Goal: Task Accomplishment & Management: Manage account settings

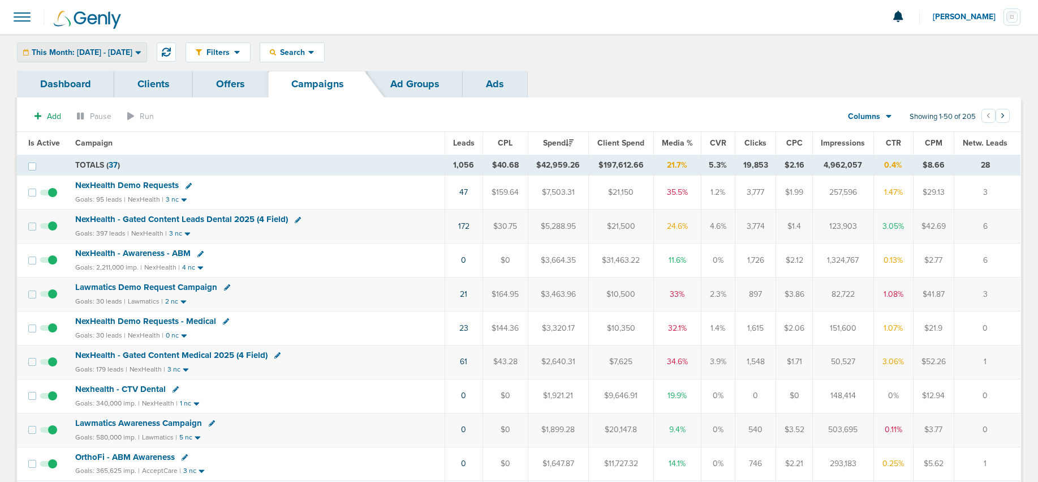
drag, startPoint x: 111, startPoint y: 54, endPoint x: 109, endPoint y: 66, distance: 12.1
click at [111, 54] on span "This Month: [DATE] - [DATE]" at bounding box center [82, 53] width 101 height 8
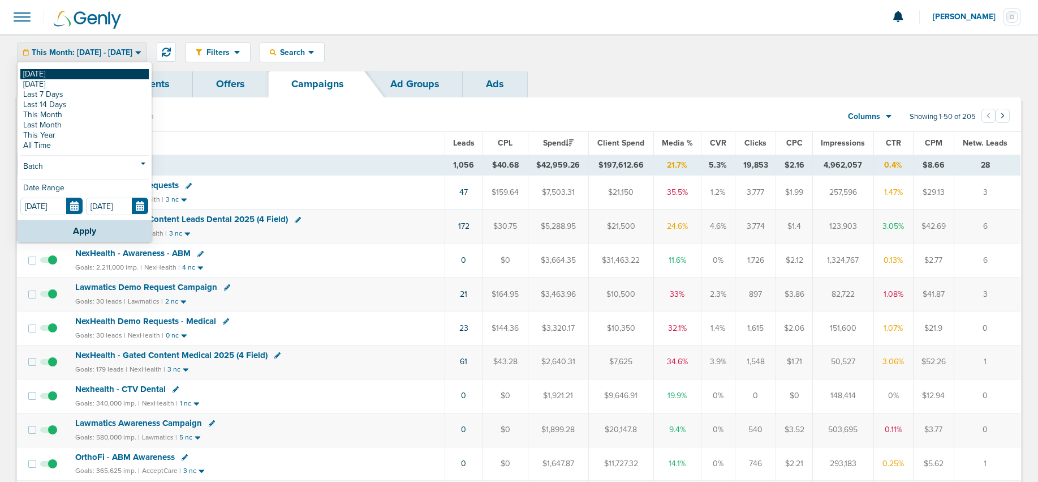
click at [108, 74] on link "[DATE]" at bounding box center [84, 74] width 128 height 10
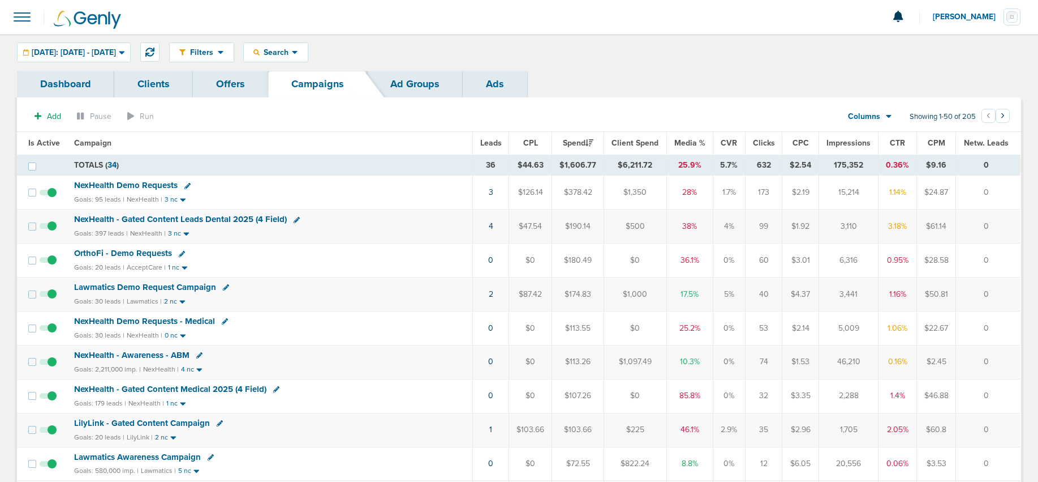
click at [151, 182] on span "NexHealth Demo Requests" at bounding box center [126, 185] width 104 height 10
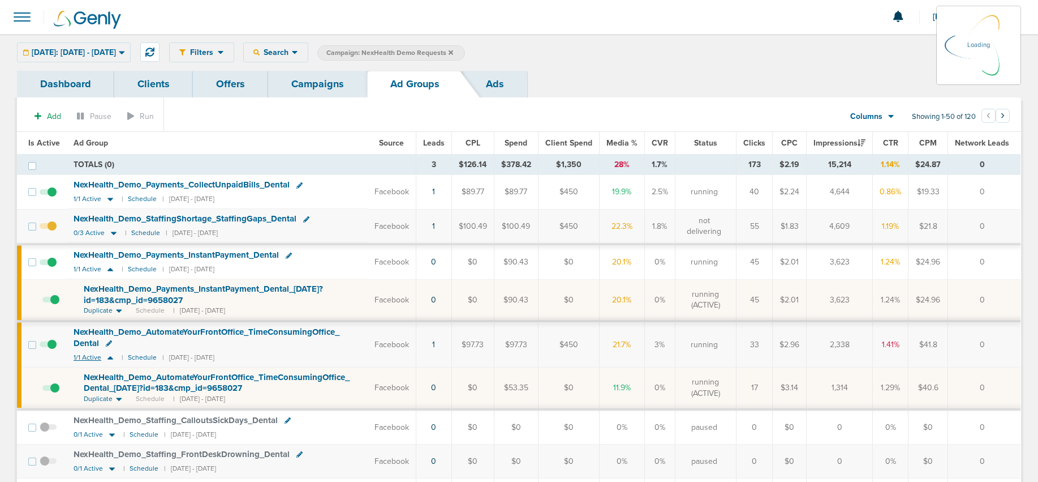
click at [107, 357] on icon at bounding box center [110, 358] width 11 height 10
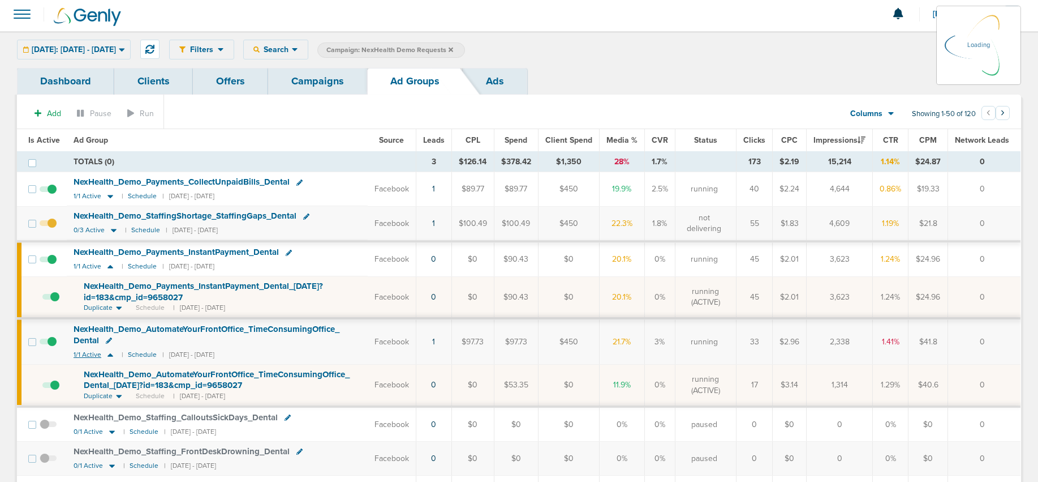
scroll to position [6, 0]
click at [111, 263] on icon at bounding box center [110, 265] width 11 height 10
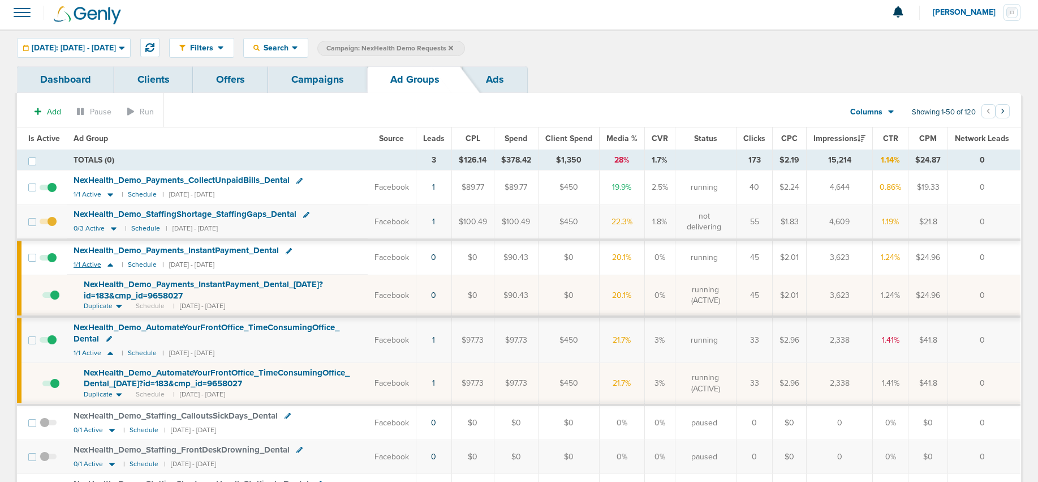
scroll to position [3, 0]
click at [109, 265] on icon at bounding box center [111, 265] width 6 height 3
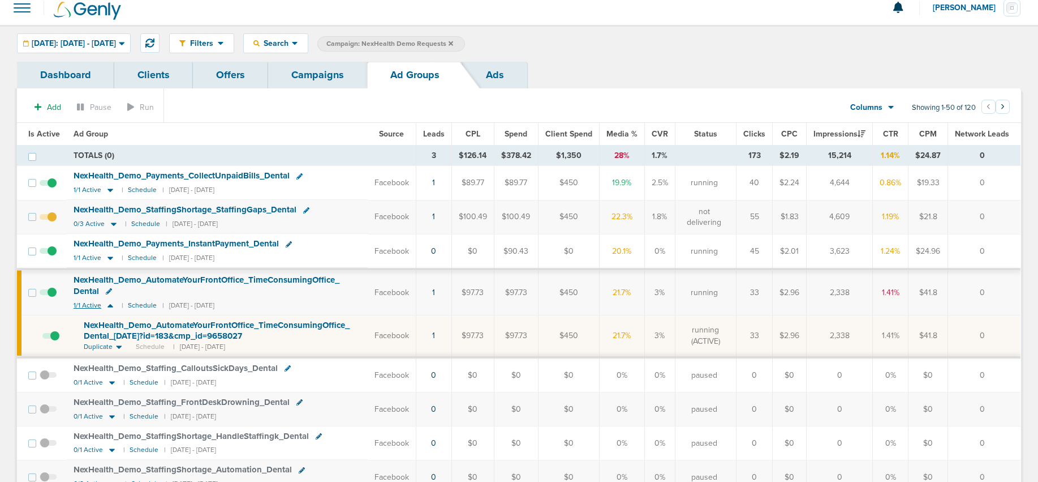
scroll to position [10, 0]
click at [110, 306] on icon at bounding box center [110, 304] width 11 height 10
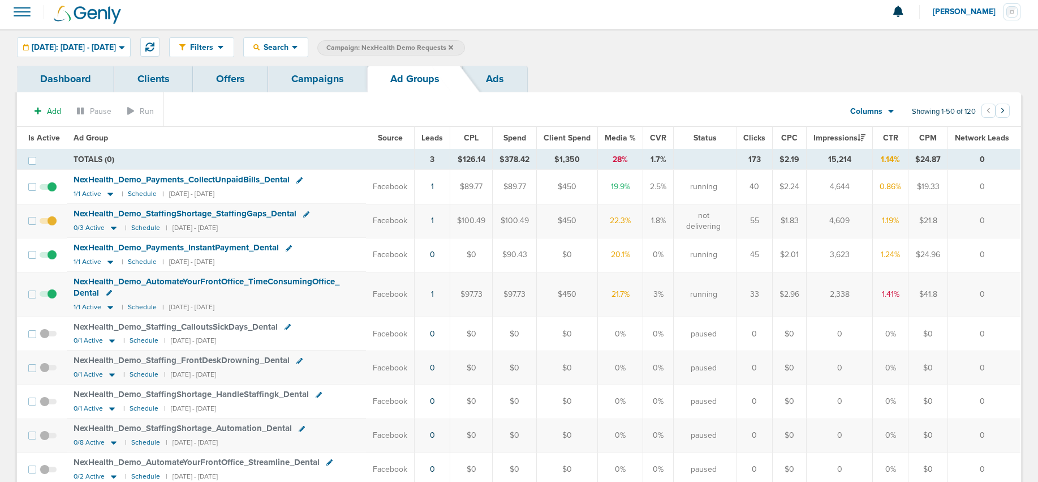
click at [300, 75] on link "Campaigns" at bounding box center [317, 79] width 99 height 27
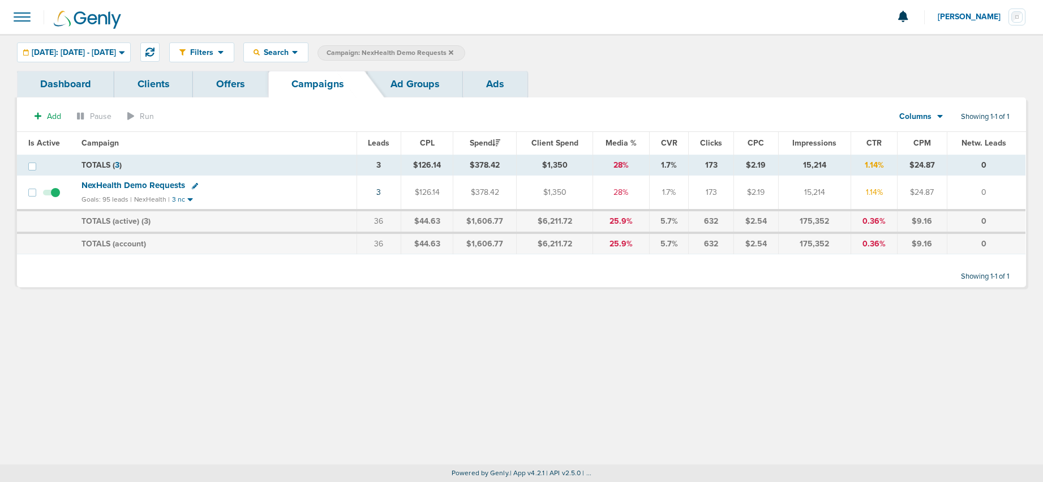
click at [453, 51] on icon at bounding box center [451, 52] width 5 height 5
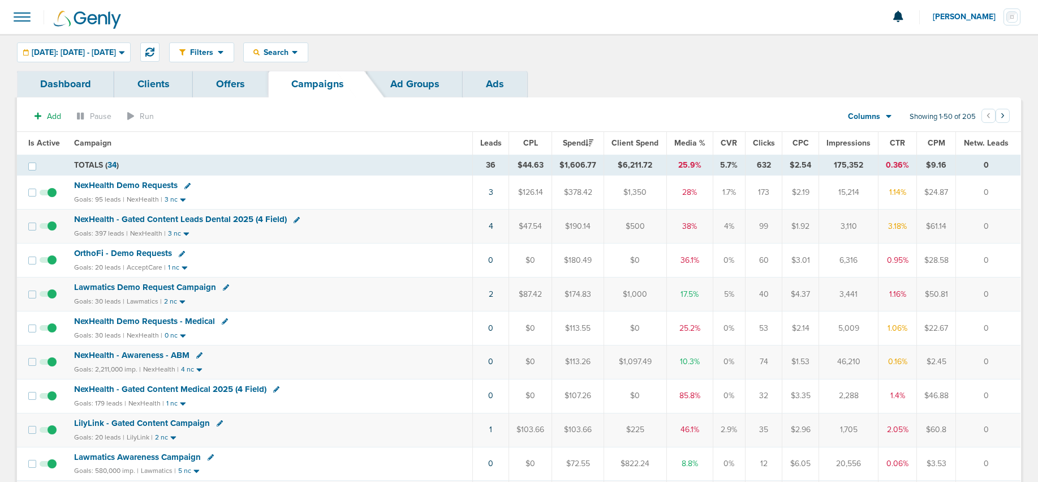
click at [179, 219] on span "NexHealth - Gated Content Leads Dental 2025 (4 Field)" at bounding box center [180, 219] width 213 height 10
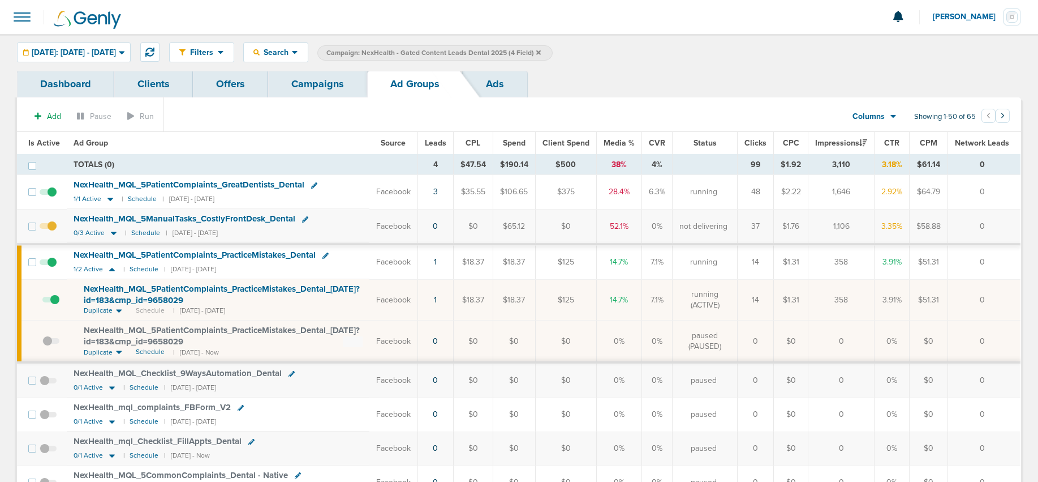
scroll to position [1, 0]
click at [113, 268] on icon at bounding box center [111, 269] width 11 height 10
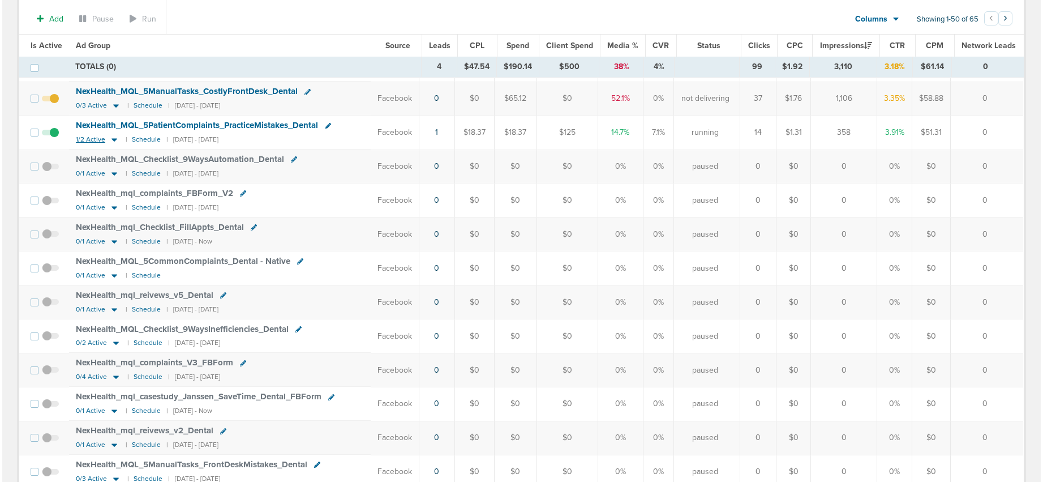
scroll to position [0, 0]
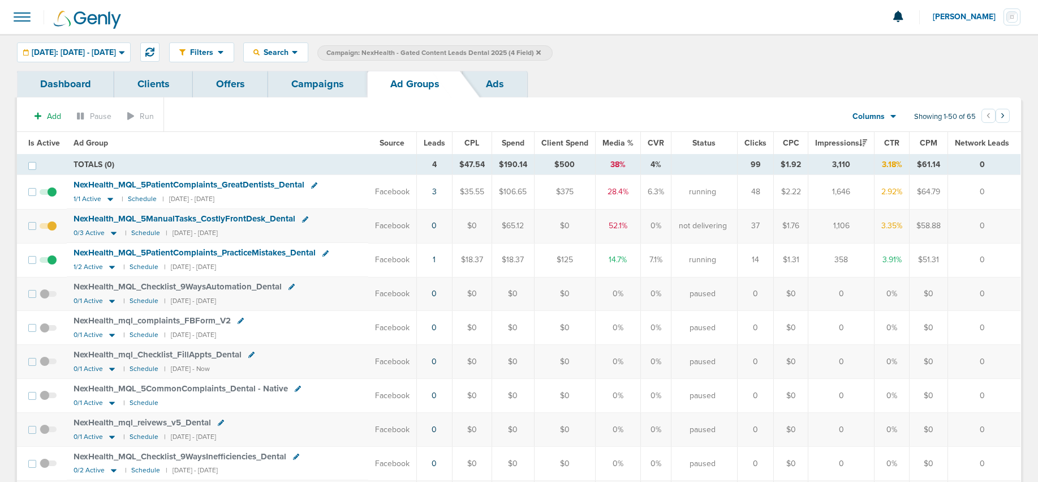
click at [44, 144] on span "Is Active" at bounding box center [44, 143] width 32 height 10
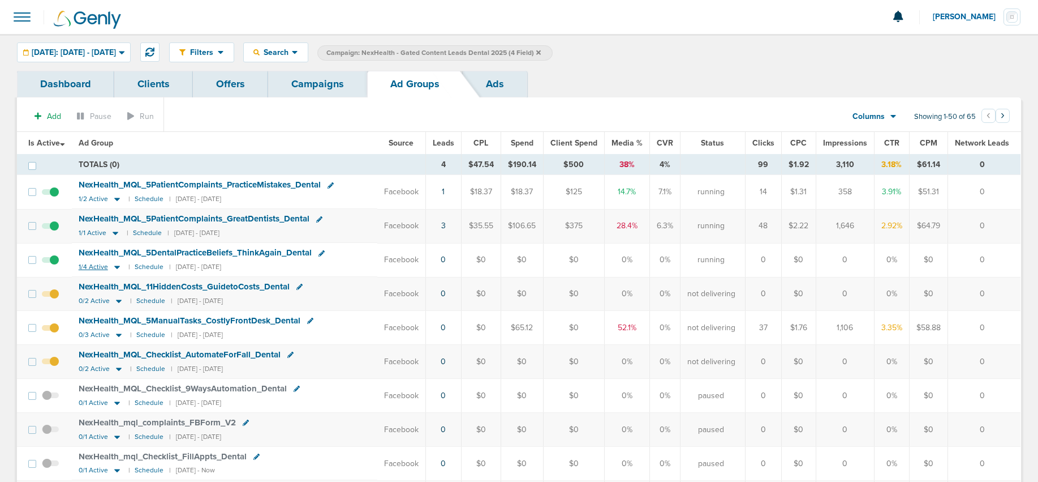
click at [120, 268] on icon at bounding box center [116, 267] width 11 height 10
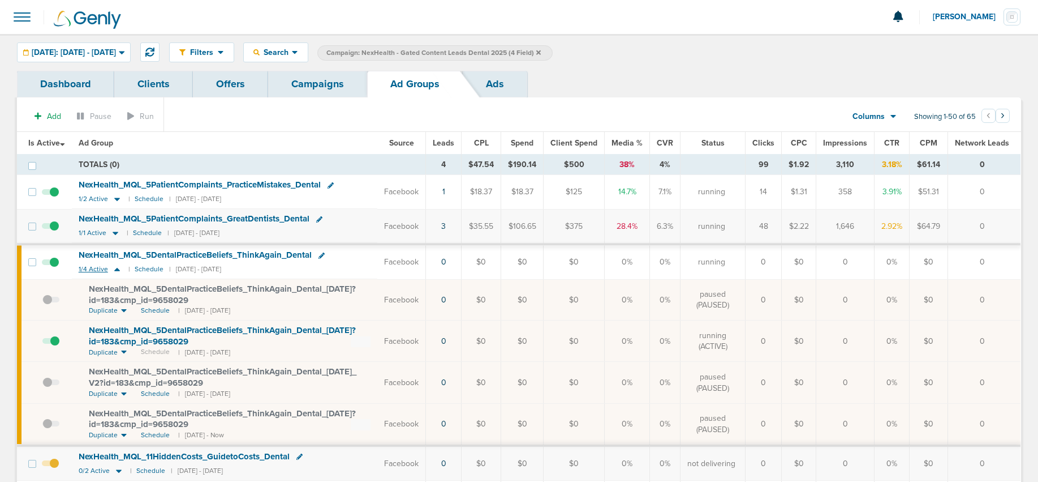
click at [117, 269] on icon at bounding box center [117, 269] width 6 height 3
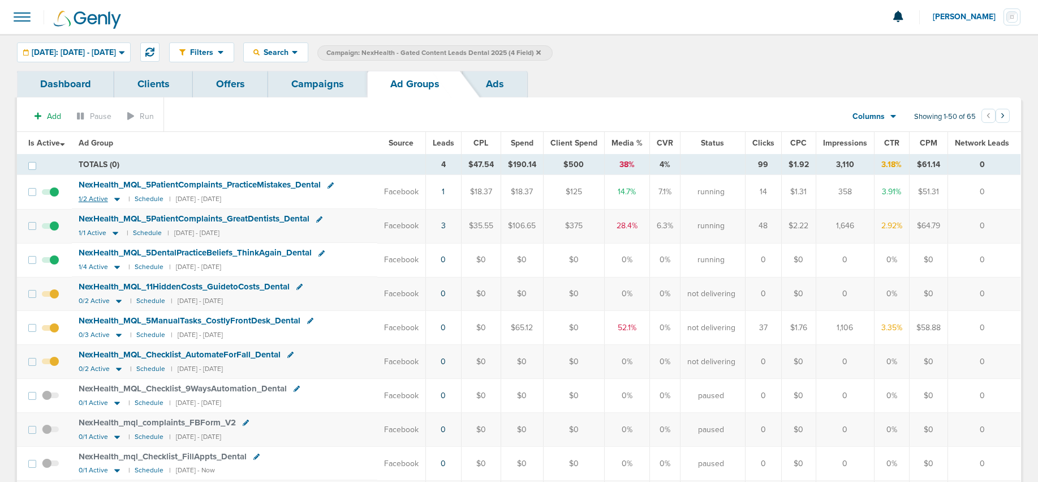
click at [117, 199] on icon at bounding box center [117, 199] width 6 height 3
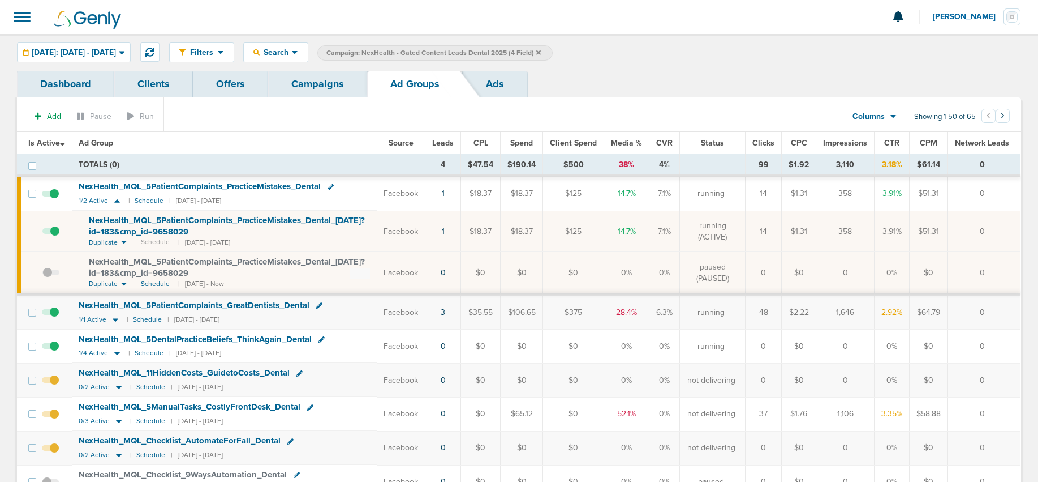
click at [316, 84] on link "Campaigns" at bounding box center [317, 84] width 99 height 27
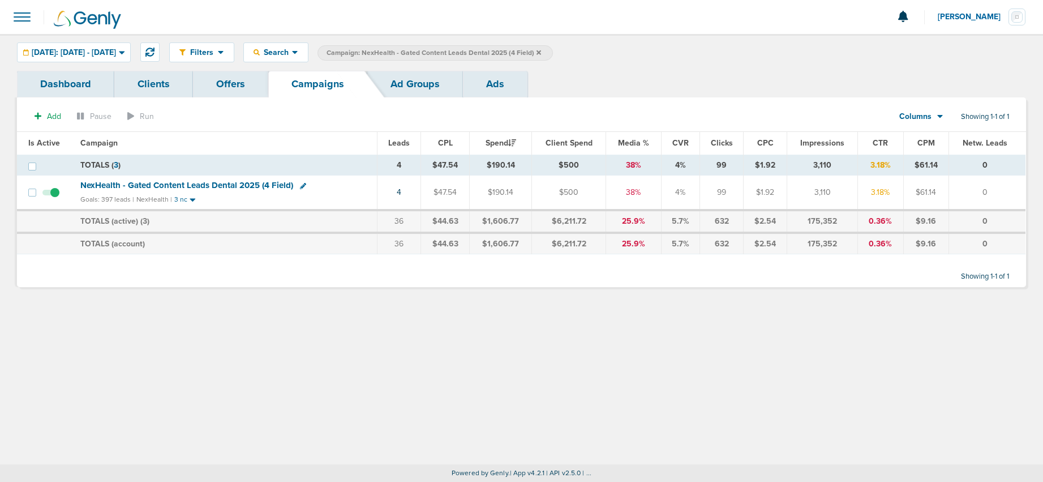
click at [303, 184] on icon at bounding box center [303, 186] width 6 height 6
select select
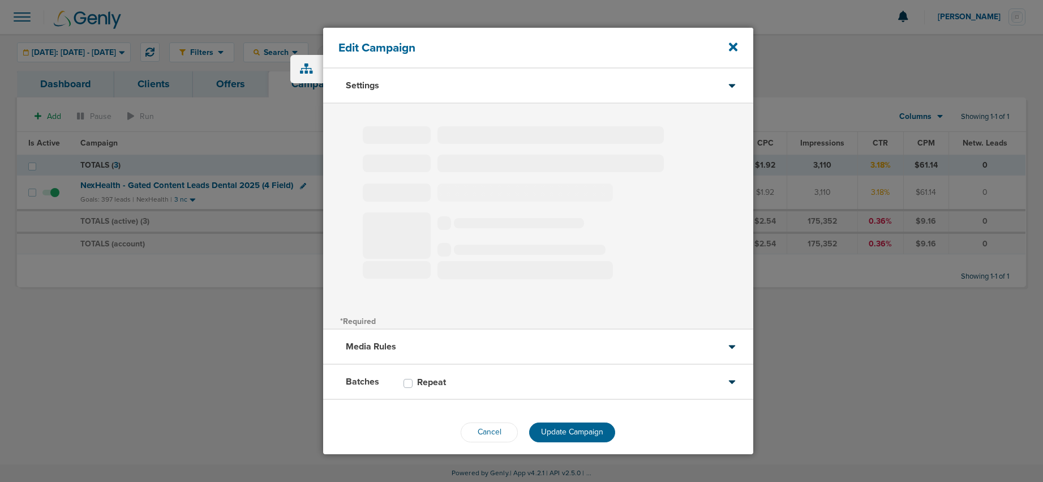
type input "NexHealth - Gated Content Leads Dental 2025 (4 Field)"
select select "Leads"
radio input "true"
select select "readWrite"
select select "1"
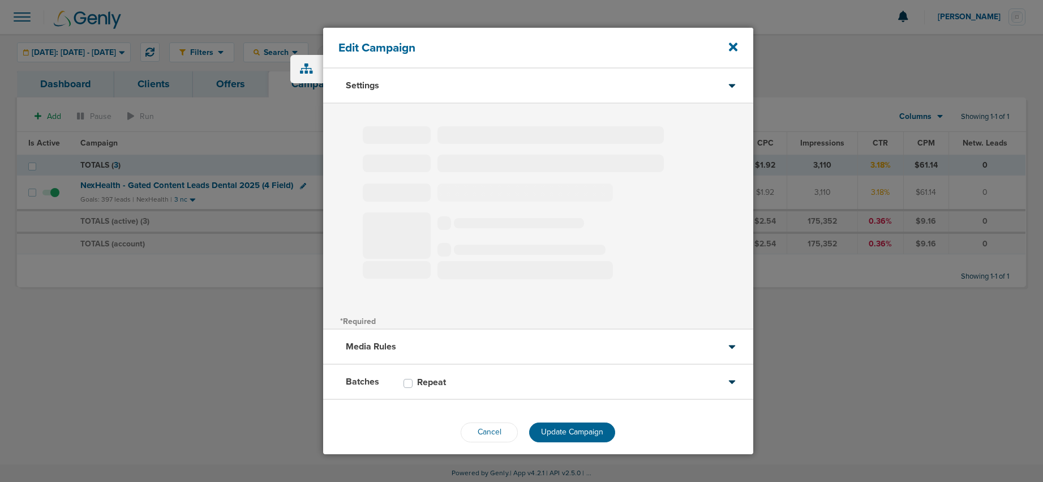
select select "1"
select select "2"
select select "3"
select select "4"
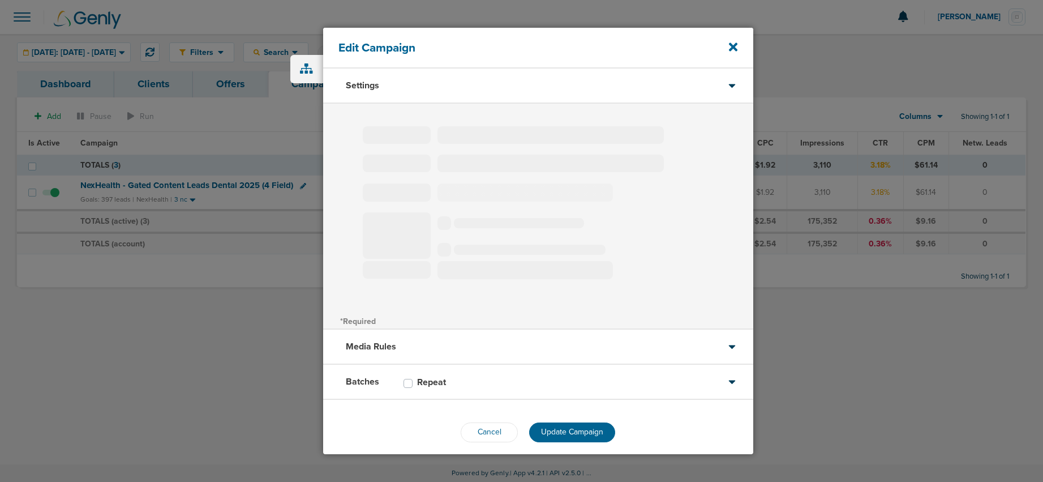
select select "6"
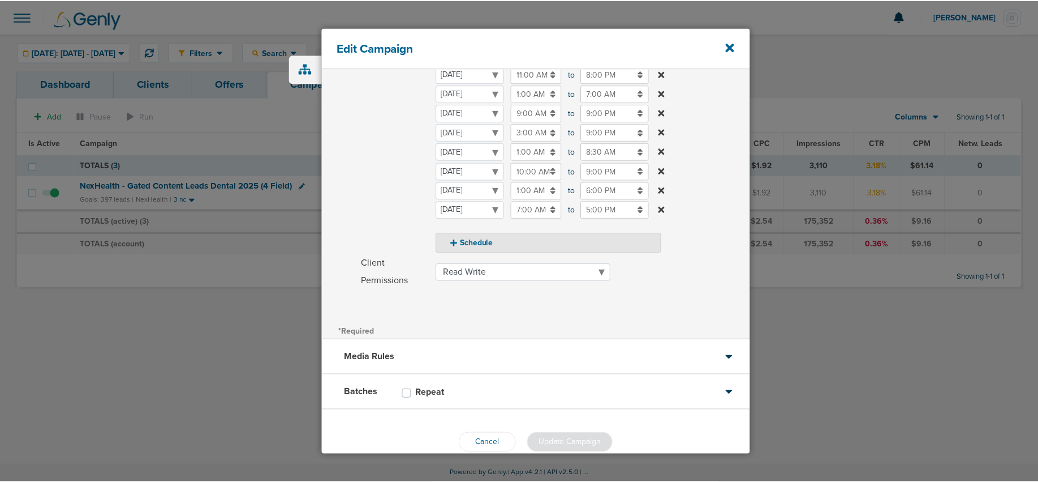
scroll to position [217, 0]
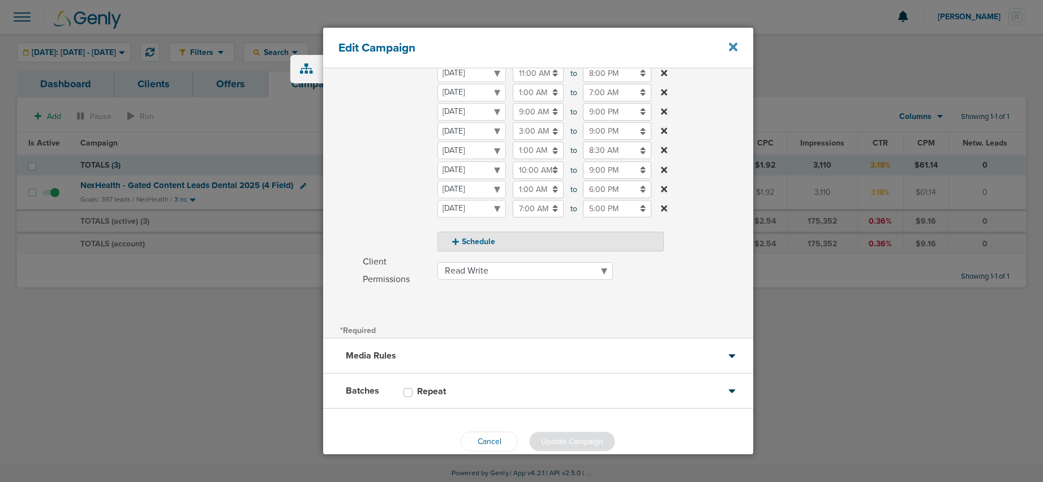
click at [732, 45] on icon at bounding box center [733, 46] width 8 height 8
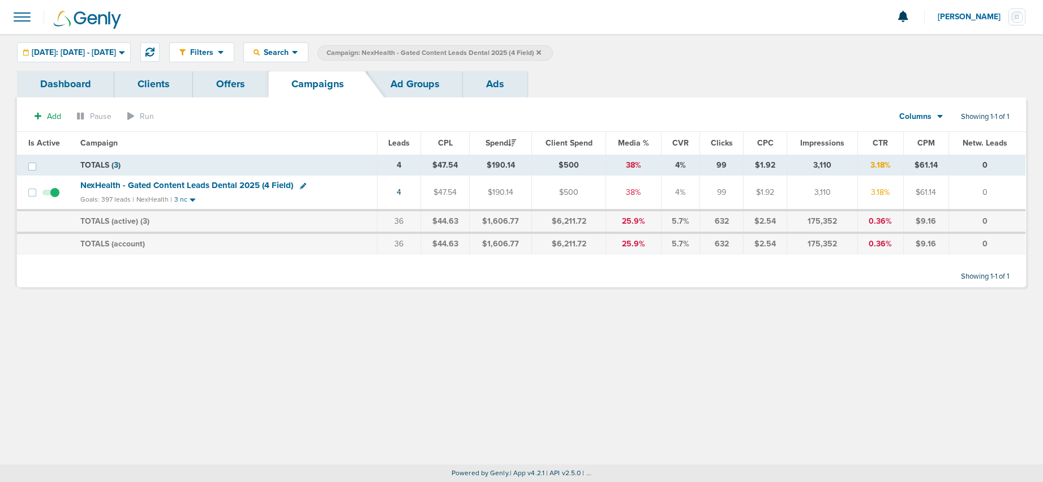
click at [541, 49] on icon at bounding box center [538, 52] width 5 height 7
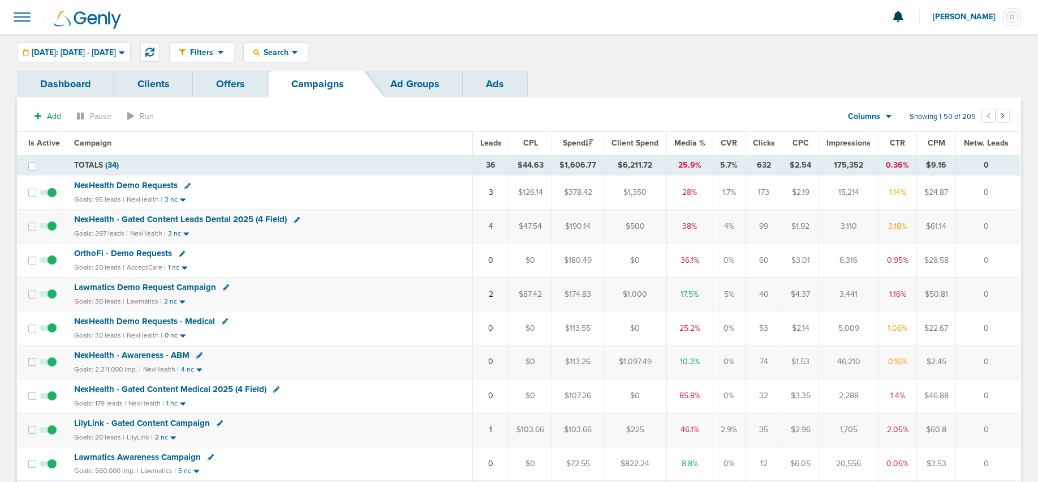
scroll to position [54, 0]
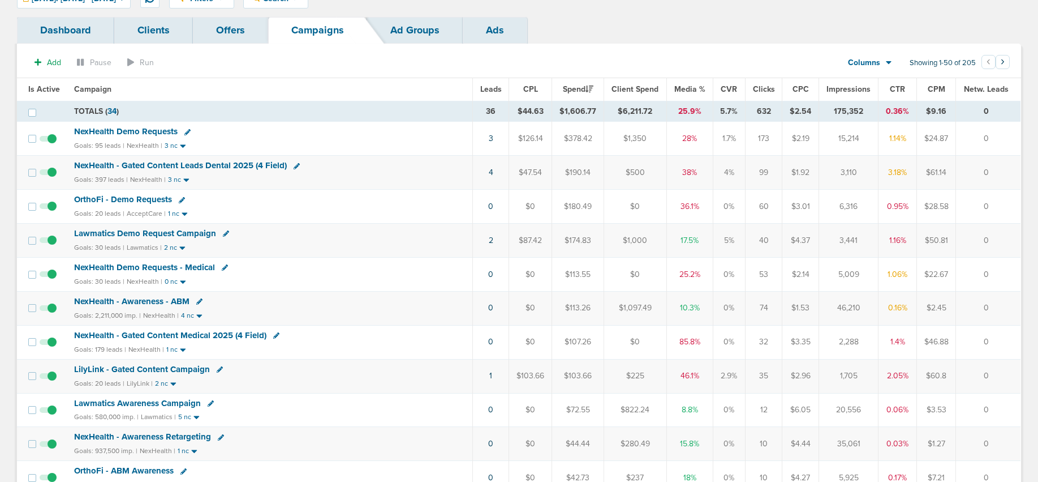
click at [186, 369] on span "LilyLink - Gated Content Campaign" at bounding box center [142, 369] width 136 height 10
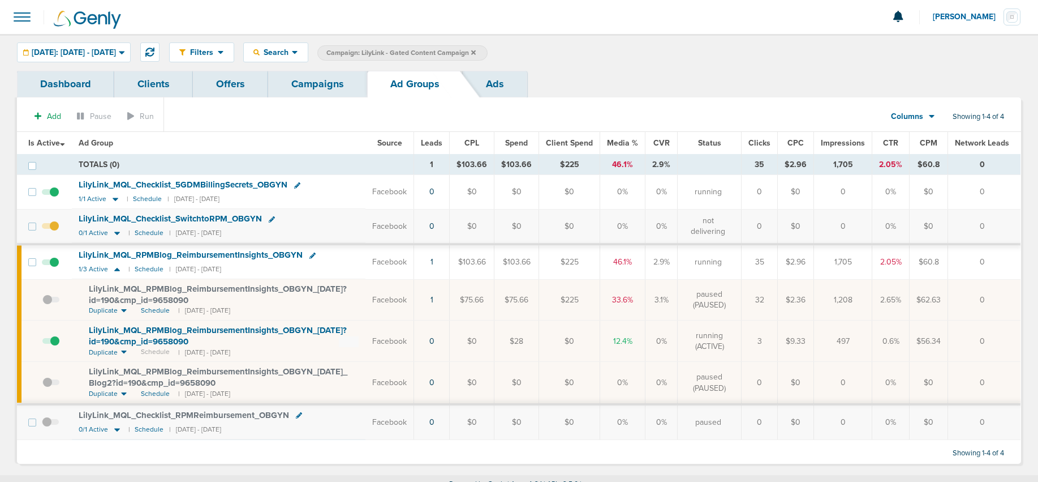
click at [56, 346] on span at bounding box center [50, 346] width 17 height 0
click at [42, 343] on input "checkbox" at bounding box center [42, 343] width 0 height 0
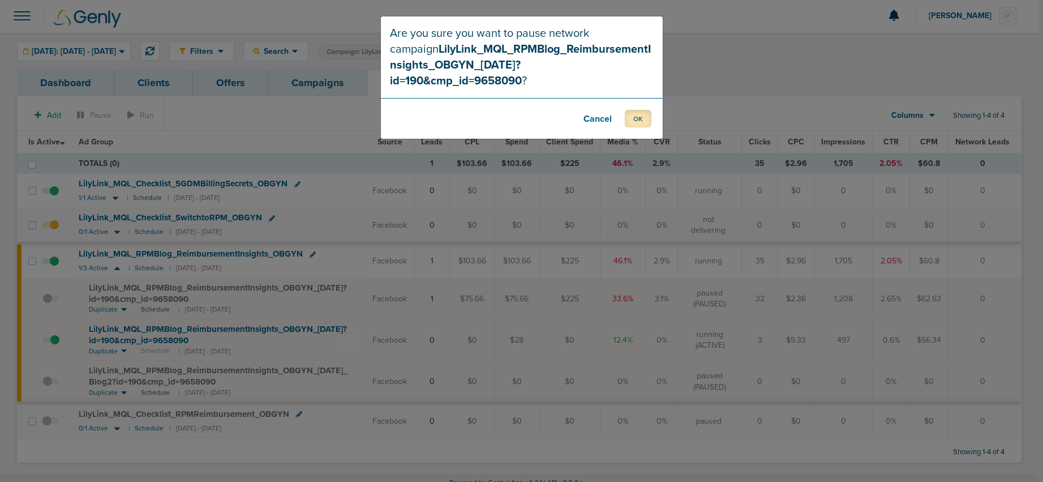
click at [632, 110] on button "OK" at bounding box center [638, 119] width 27 height 18
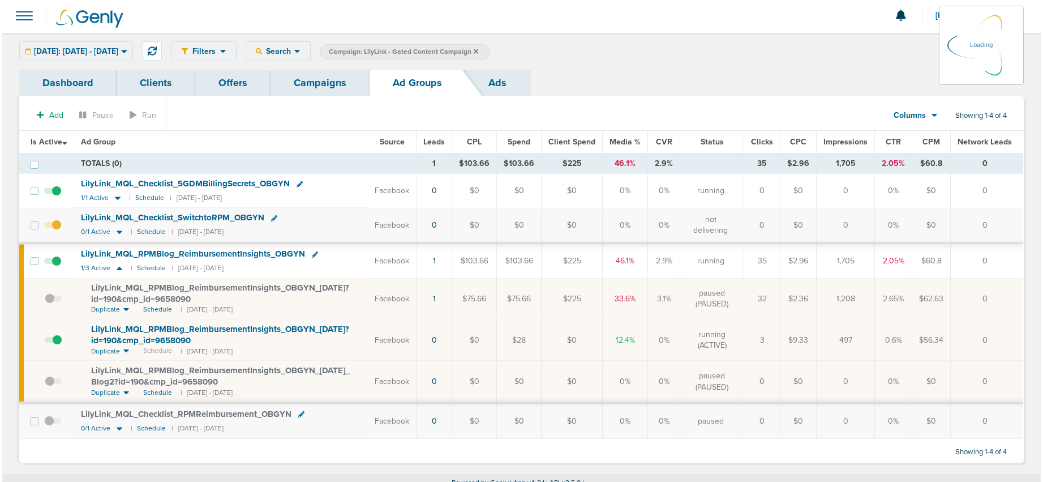
scroll to position [0, 0]
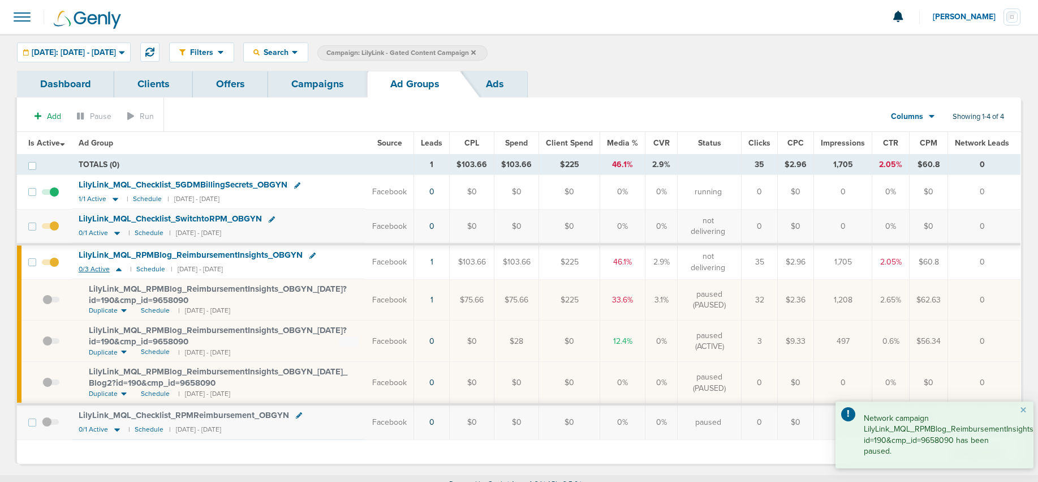
click at [119, 269] on icon at bounding box center [119, 269] width 6 height 3
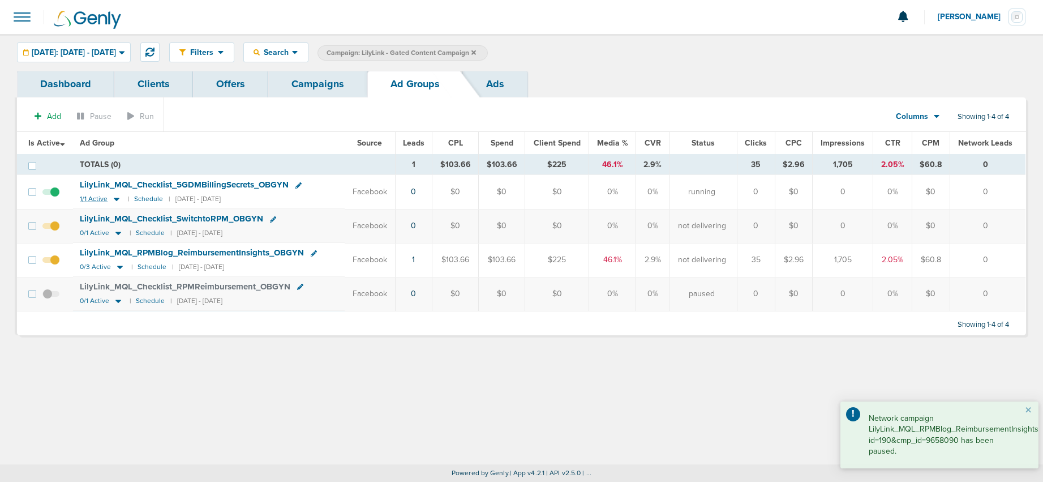
click at [117, 200] on icon at bounding box center [117, 199] width 6 height 3
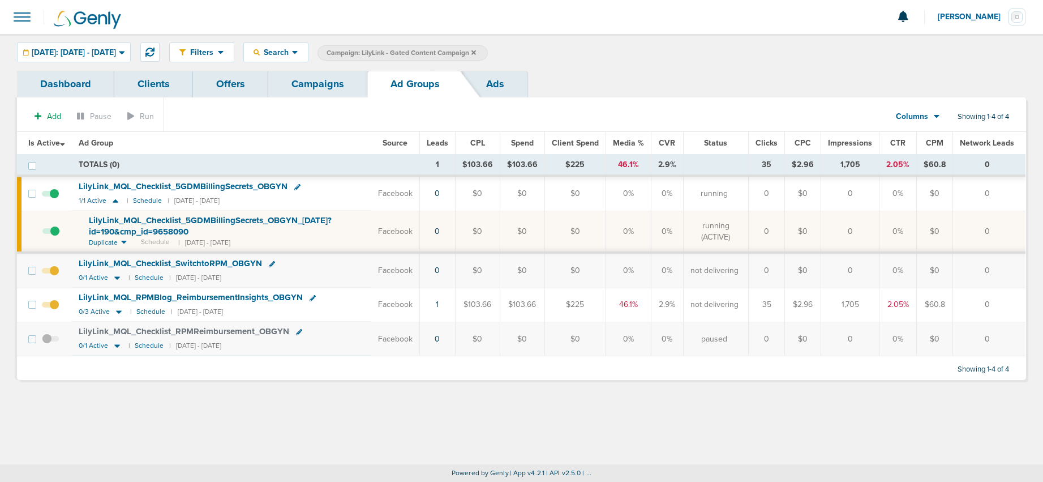
click at [341, 82] on link "Campaigns" at bounding box center [317, 84] width 99 height 27
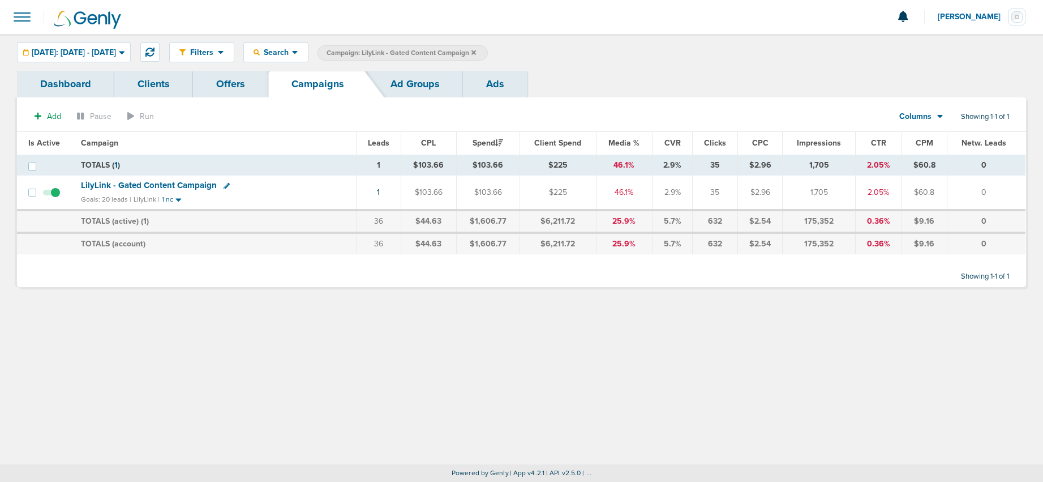
click at [226, 187] on icon at bounding box center [226, 186] width 6 height 6
select select
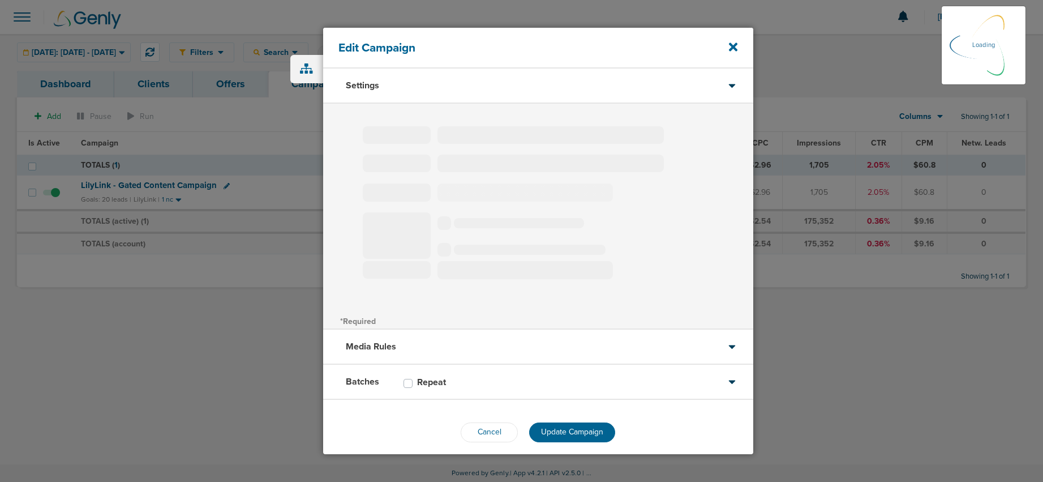
type input "LilyLink - Gated Content Campaign"
select select "Leads"
radio input "true"
select select "readOnly"
select select "1"
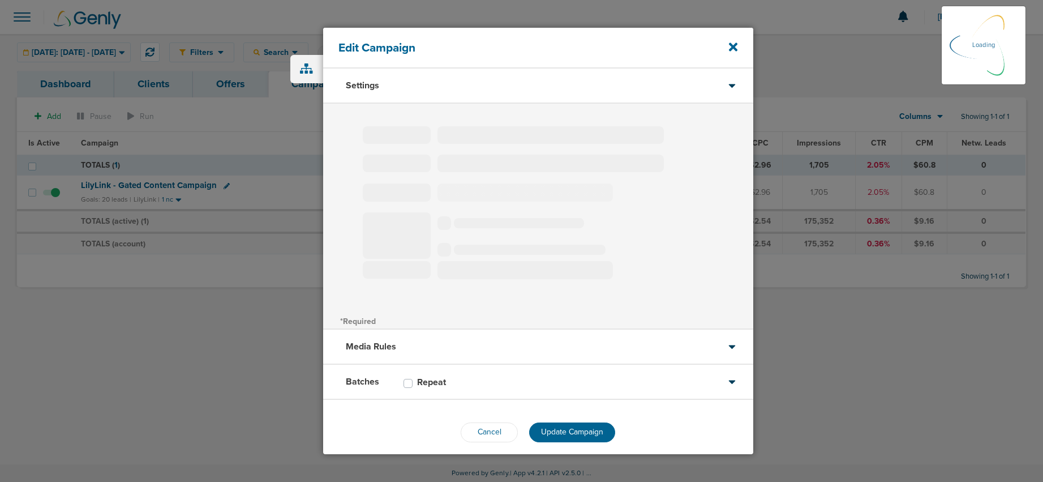
select select "2"
select select "3"
select select "4"
select select "6"
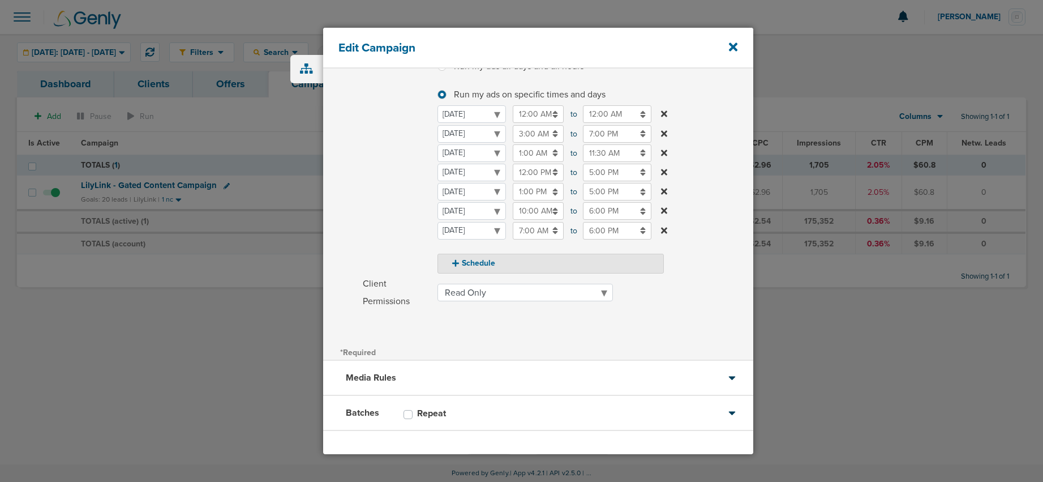
scroll to position [198, 0]
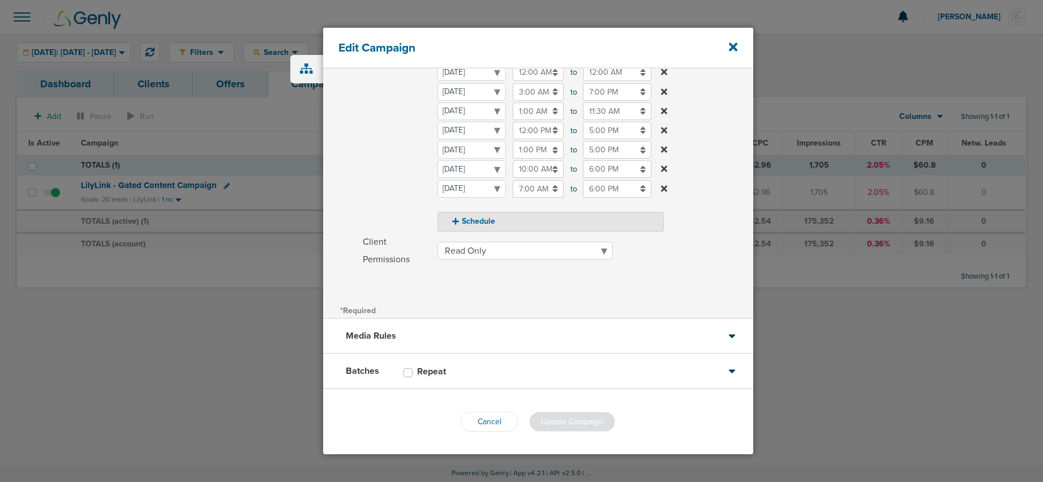
click at [519, 376] on div "Batches Repeat" at bounding box center [538, 371] width 430 height 35
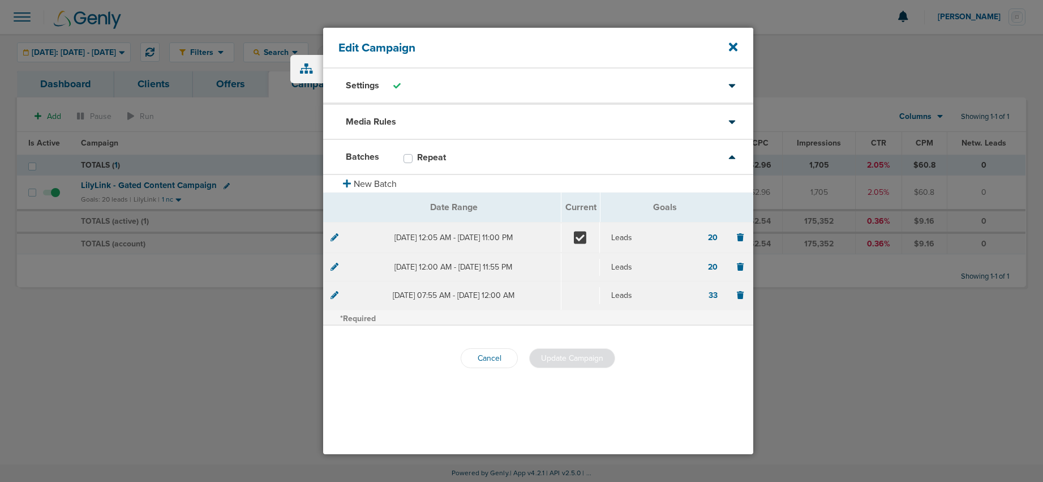
scroll to position [0, 0]
click at [731, 44] on icon at bounding box center [733, 46] width 8 height 8
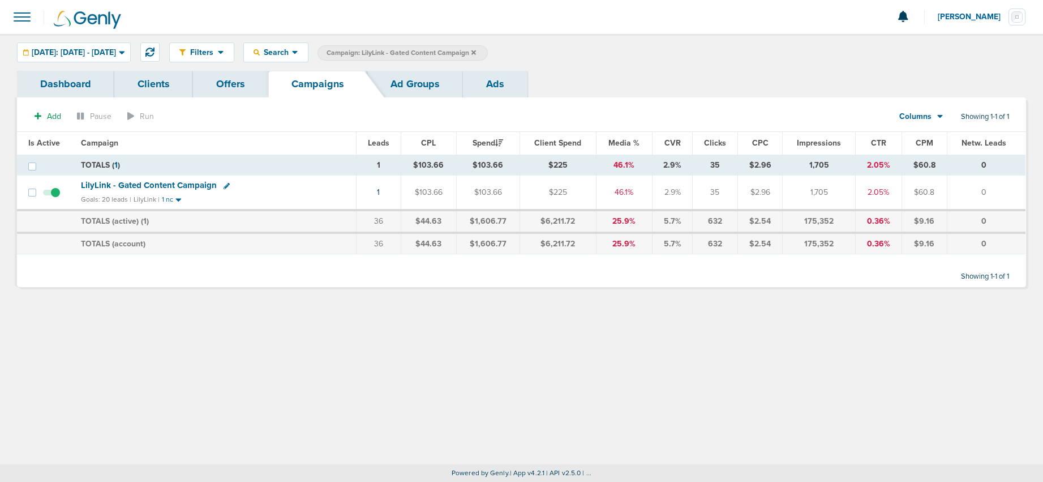
click at [224, 185] on icon at bounding box center [226, 186] width 6 height 6
select select
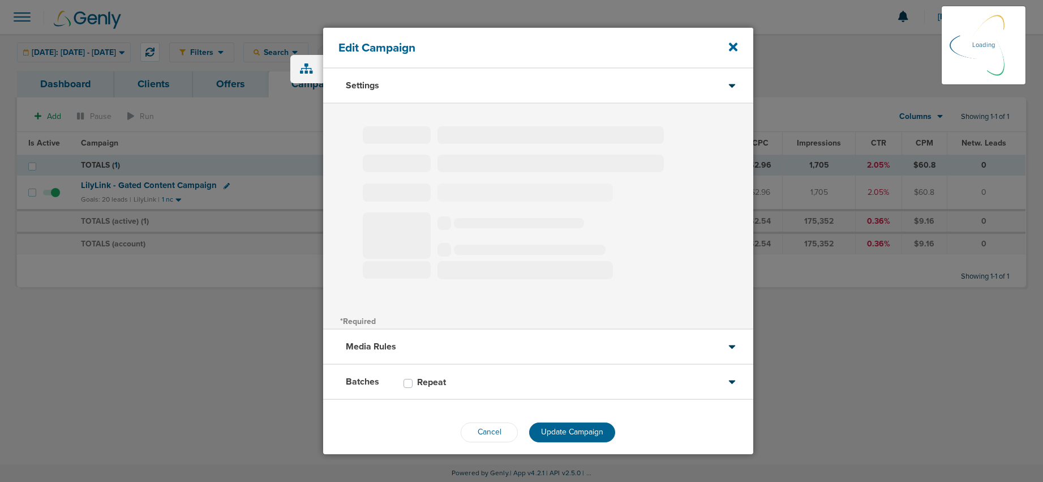
type input "LilyLink - Gated Content Campaign"
select select "Leads"
radio input "true"
select select "readOnly"
select select "1"
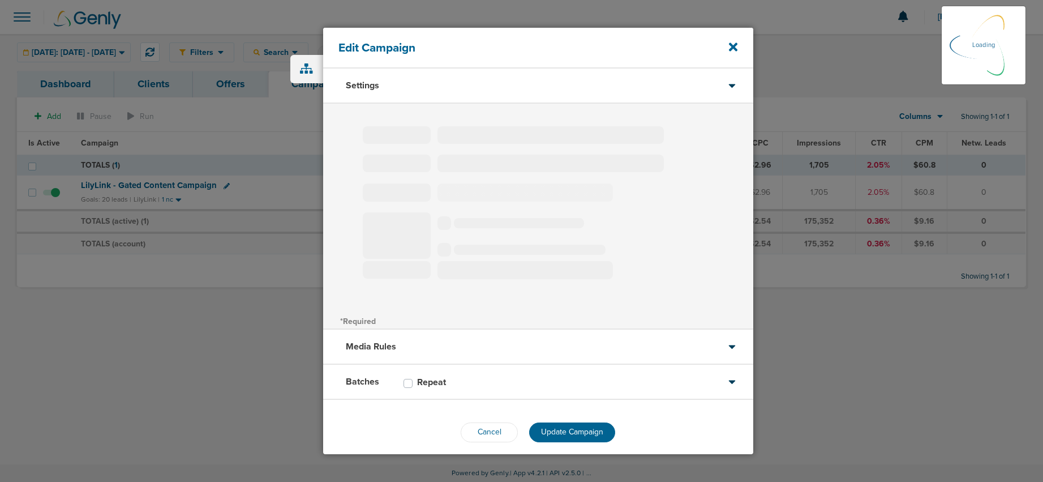
select select "2"
select select "3"
select select "4"
select select "6"
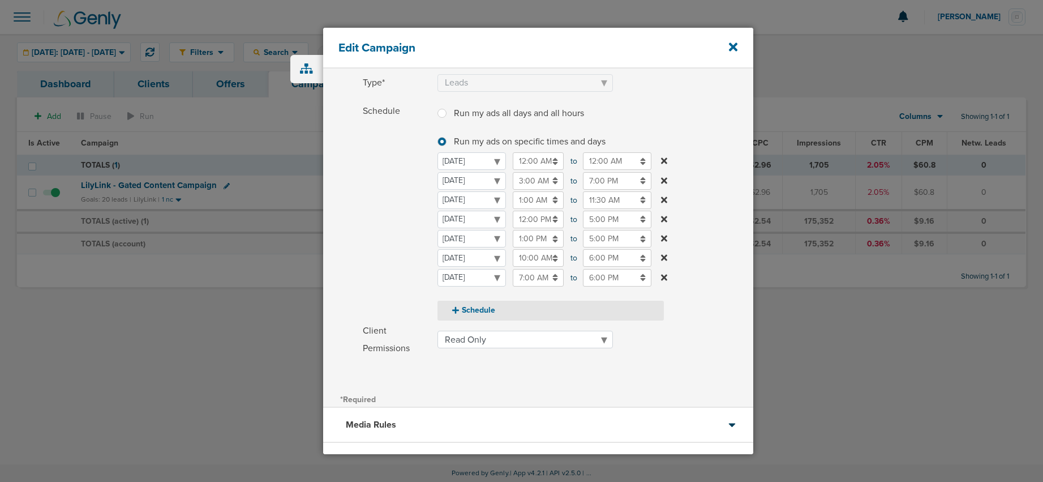
scroll to position [109, 0]
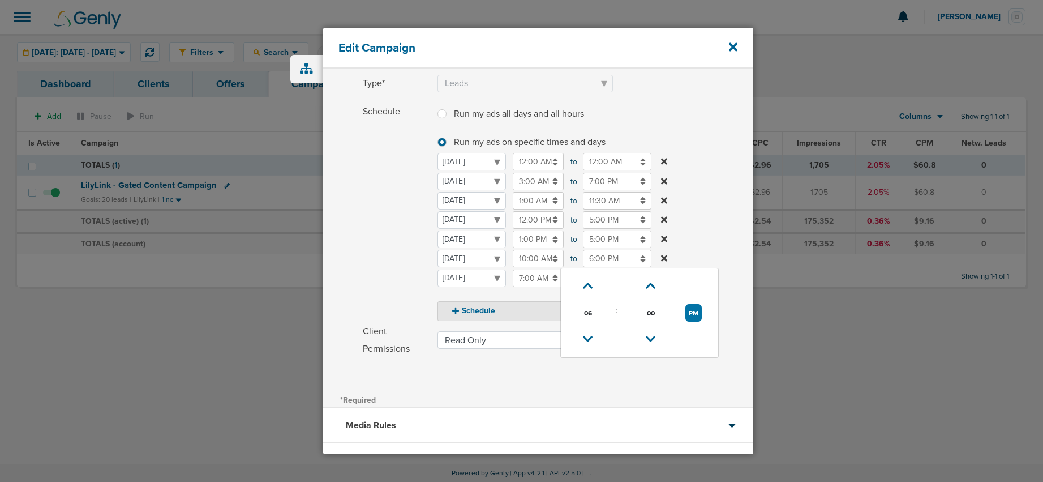
click at [593, 257] on input "6:00 PM" at bounding box center [617, 259] width 68 height 18
click at [588, 340] on icon at bounding box center [588, 339] width 10 height 7
click at [588, 339] on icon at bounding box center [588, 339] width 10 height 7
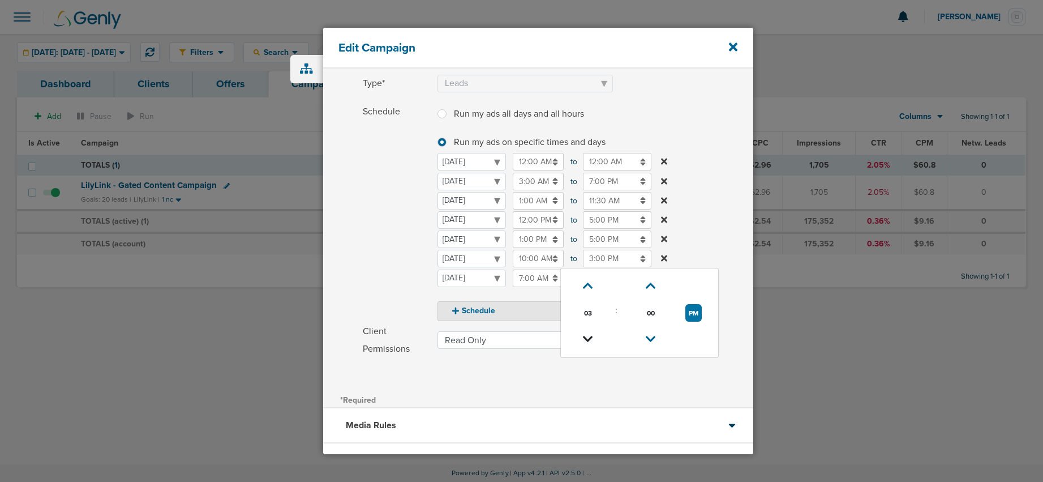
type input "2:00 PM"
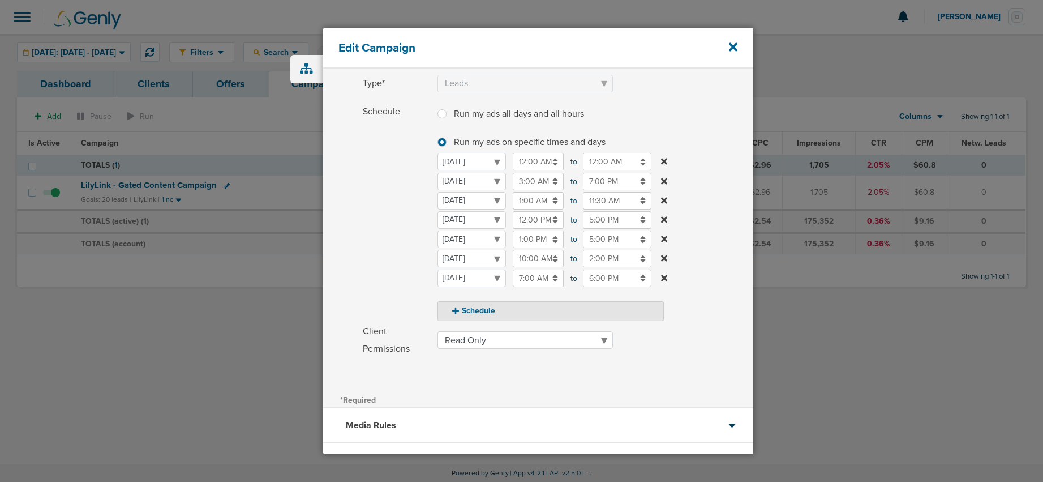
click at [349, 278] on div "Schedule Run my ads all days and all hours Run my ads all days and all hours Ru…" at bounding box center [538, 211] width 430 height 217
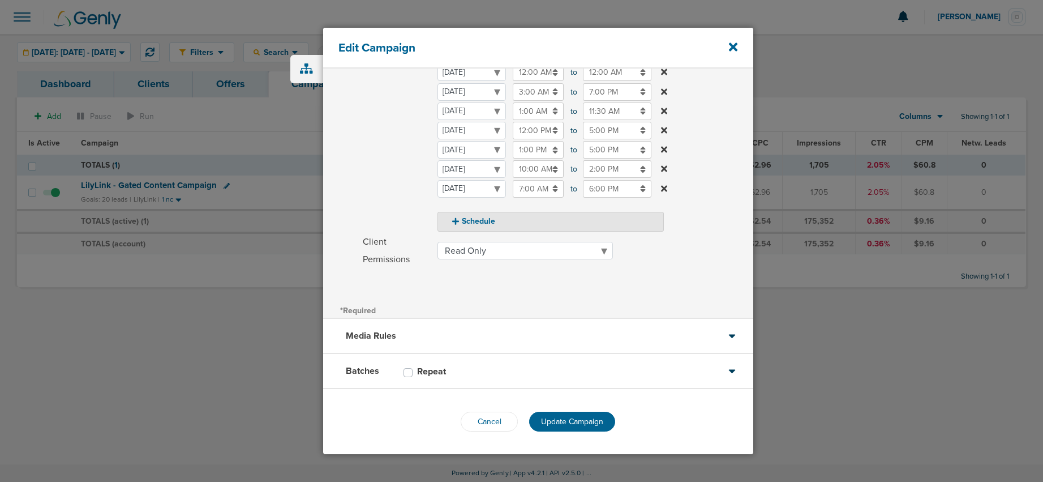
click at [573, 409] on button "Update Campaign" at bounding box center [572, 421] width 86 height 20
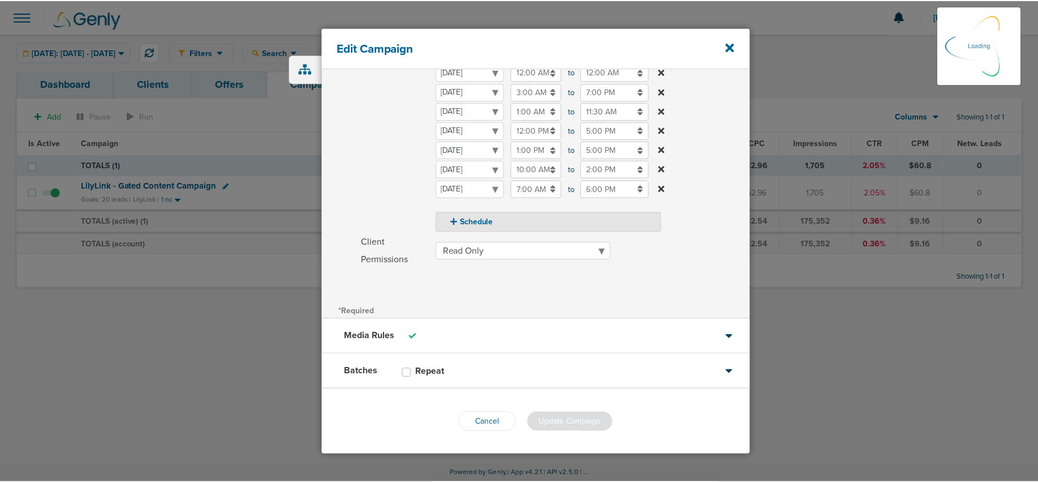
scroll to position [162, 0]
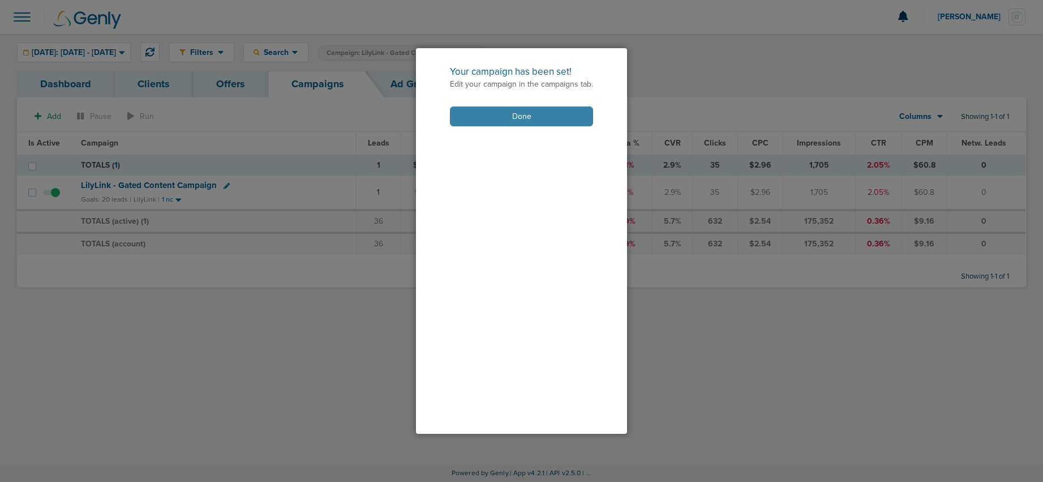
click at [487, 115] on button "Done" at bounding box center [521, 116] width 143 height 20
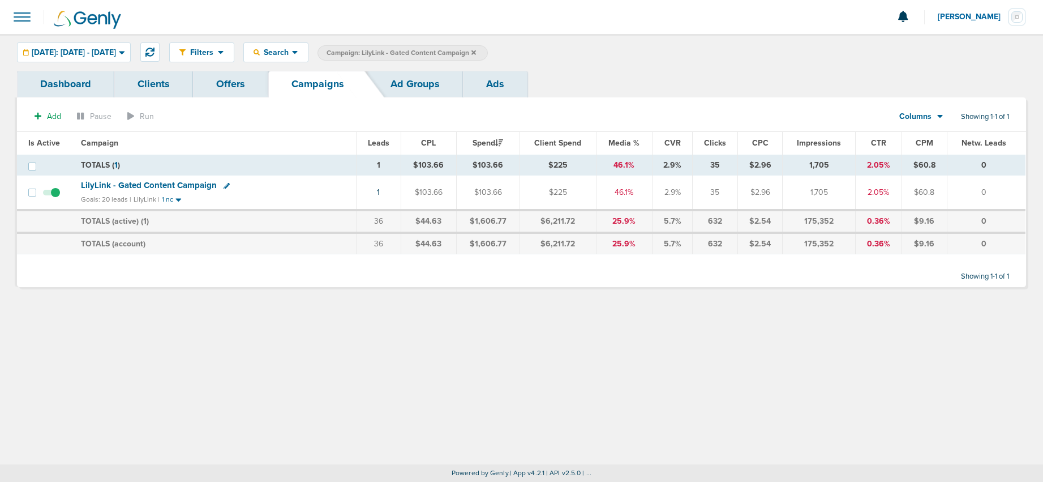
click at [147, 186] on span "LilyLink - Gated Content Campaign" at bounding box center [149, 185] width 136 height 10
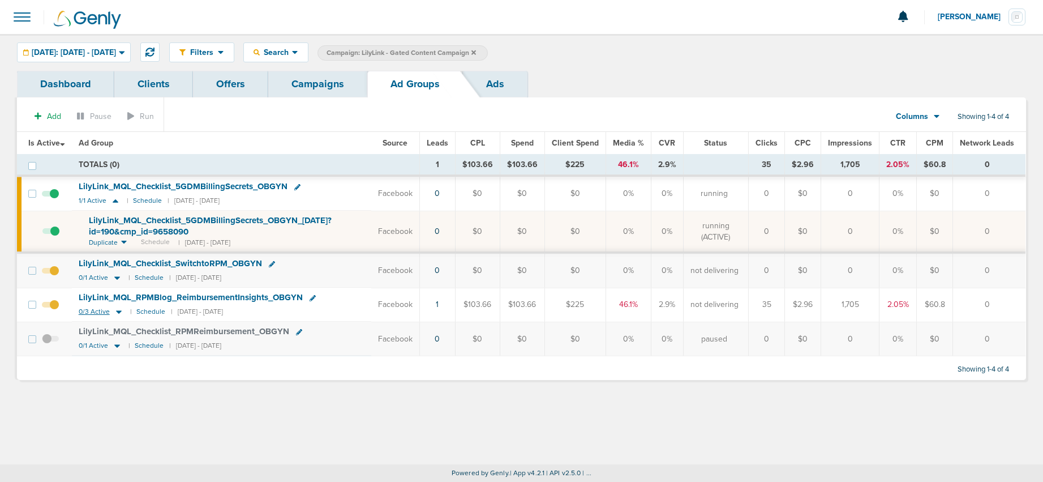
click at [119, 314] on icon at bounding box center [118, 312] width 11 height 10
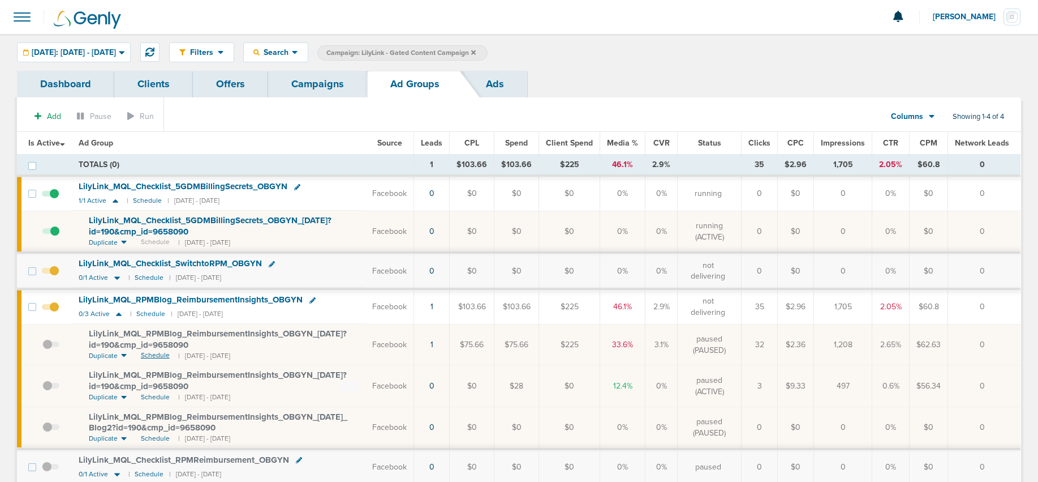
click at [152, 354] on span "Schedule" at bounding box center [155, 355] width 29 height 10
click at [114, 200] on icon at bounding box center [116, 200] width 6 height 3
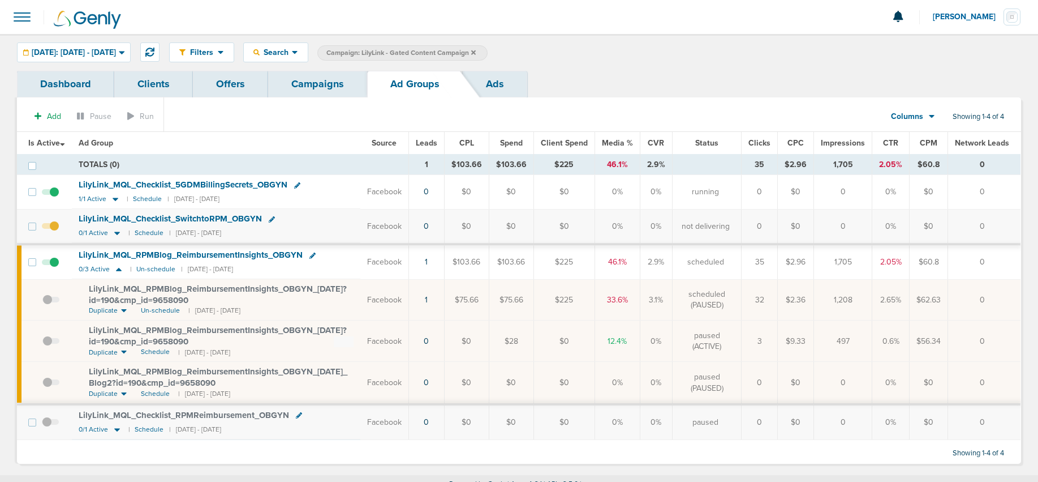
drag, startPoint x: 116, startPoint y: 268, endPoint x: 213, endPoint y: 157, distance: 146.7
click at [118, 263] on td "LilyLink_ MQL_ RPMBlog_ ReimbursementInsights_ OBGYN 0/3 Active | Un-schedule |…" at bounding box center [216, 262] width 289 height 34
click at [298, 94] on link "Campaigns" at bounding box center [317, 84] width 99 height 27
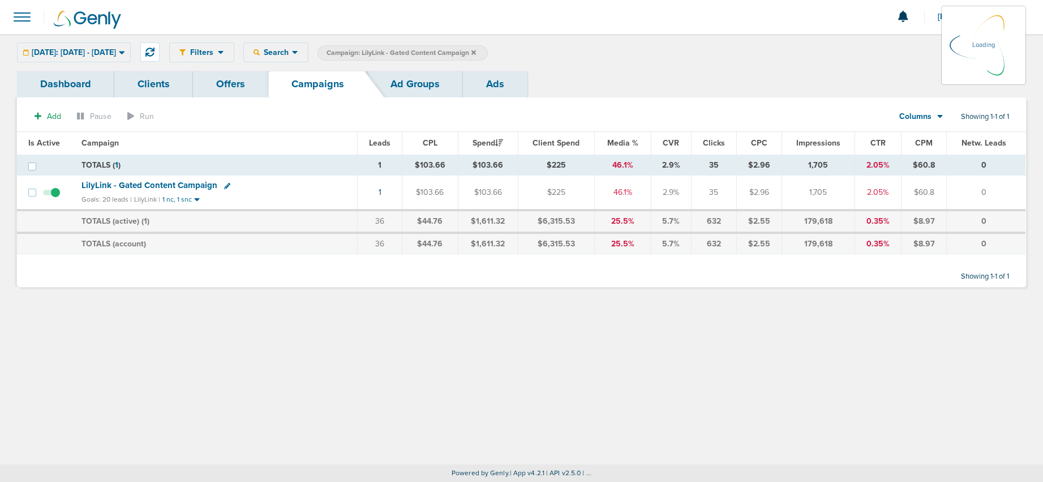
click at [488, 50] on label "Campaign: LilyLink - Gated Content Campaign" at bounding box center [402, 52] width 170 height 15
click at [488, 51] on label "Campaign: LilyLink - Gated Content Campaign" at bounding box center [402, 52] width 170 height 15
click at [476, 53] on icon at bounding box center [473, 52] width 5 height 5
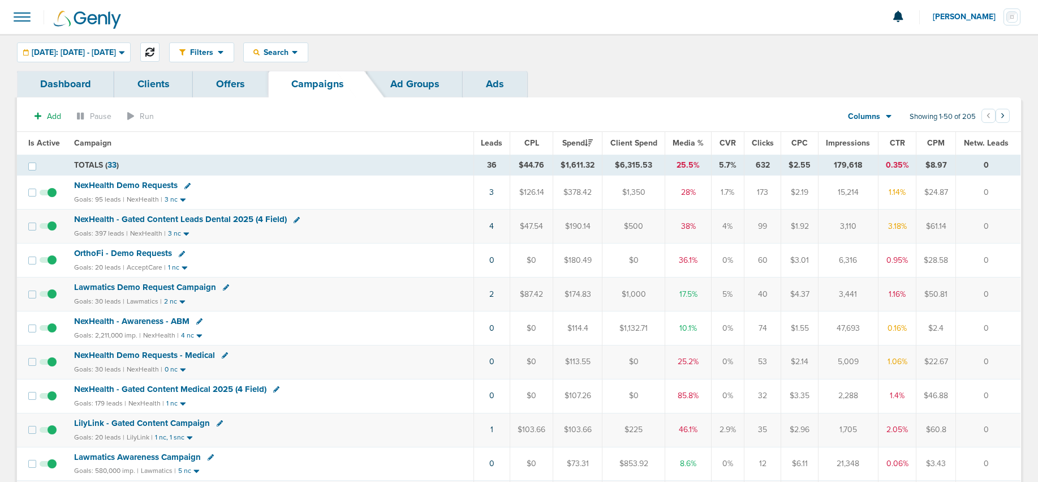
click at [154, 51] on icon at bounding box center [149, 52] width 9 height 9
click at [126, 252] on span "OrthoFi - Demo Requests" at bounding box center [123, 253] width 98 height 10
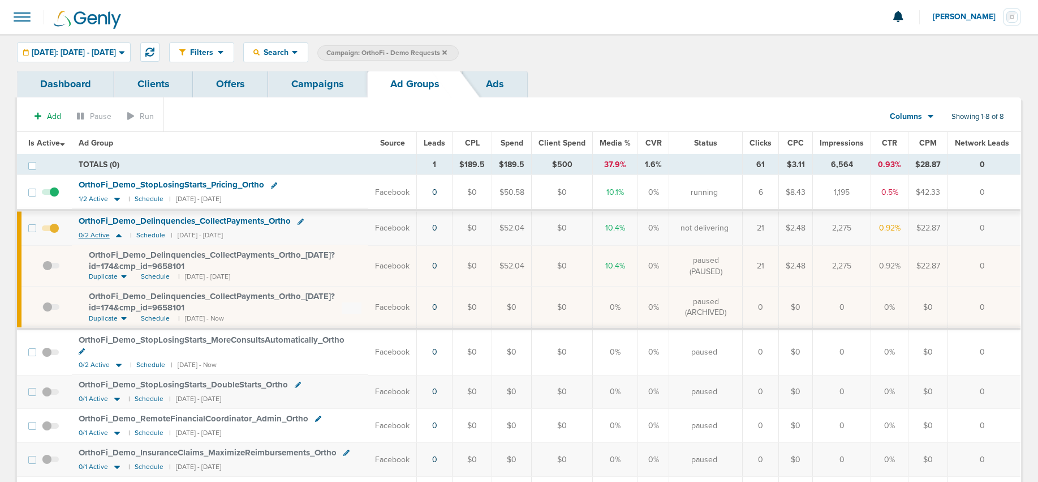
click at [121, 235] on icon at bounding box center [118, 235] width 11 height 10
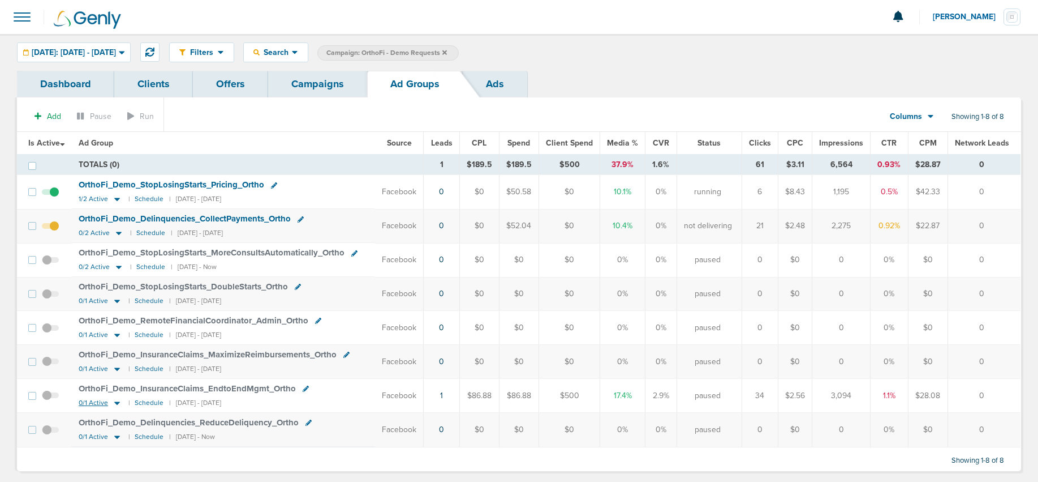
click at [117, 402] on icon at bounding box center [117, 402] width 6 height 3
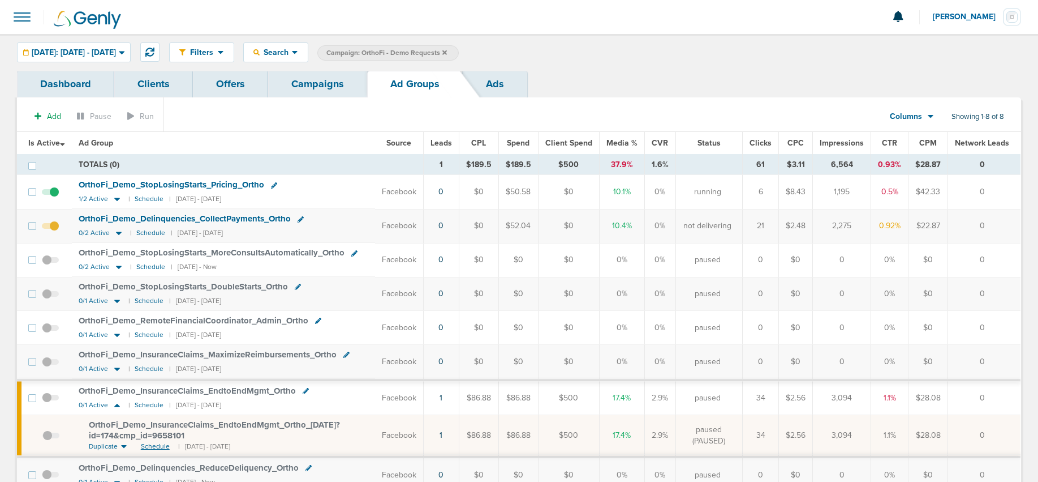
click at [157, 409] on span "Schedule" at bounding box center [155, 446] width 29 height 10
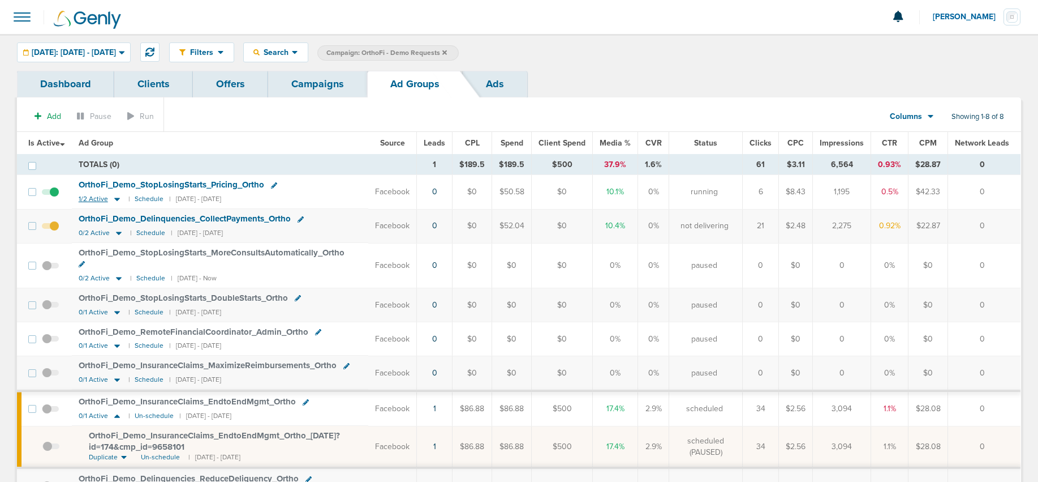
click at [118, 198] on icon at bounding box center [117, 199] width 6 height 3
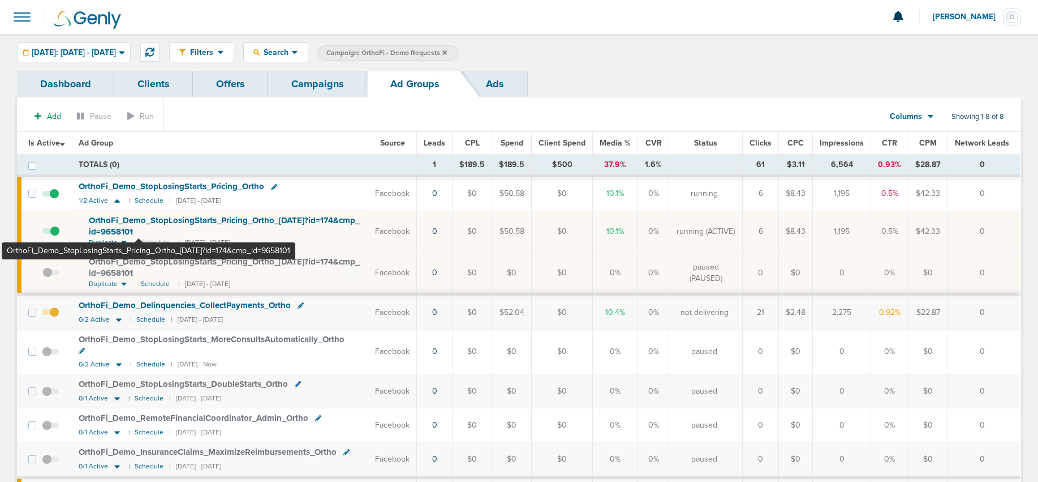
click at [139, 218] on span "OrthoFi_ Demo_ StopLosingStarts_ Pricing_ Ortho_ [DATE]?id=174&cmp_ id=9658101" at bounding box center [224, 226] width 271 height 22
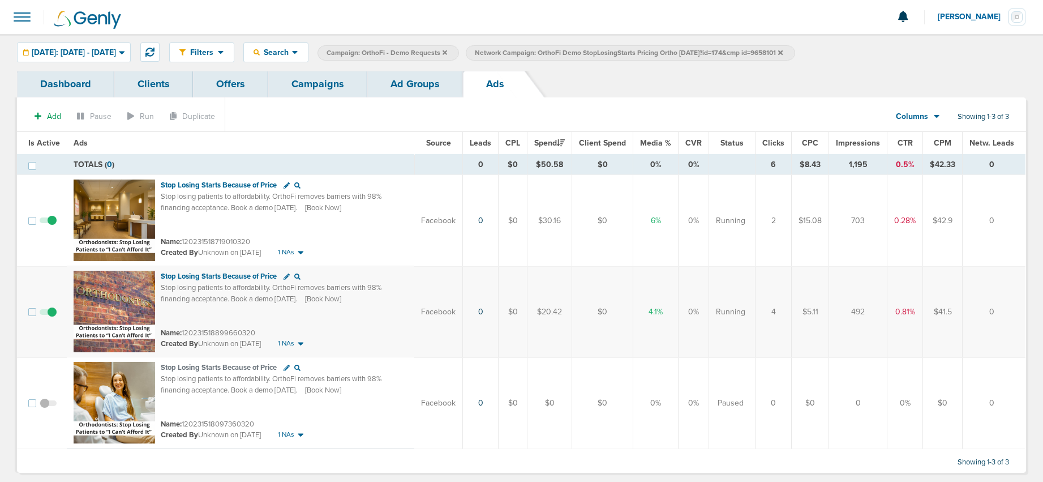
click at [45, 409] on span at bounding box center [48, 409] width 17 height 0
click at [48, 405] on input "checkbox" at bounding box center [48, 405] width 0 height 0
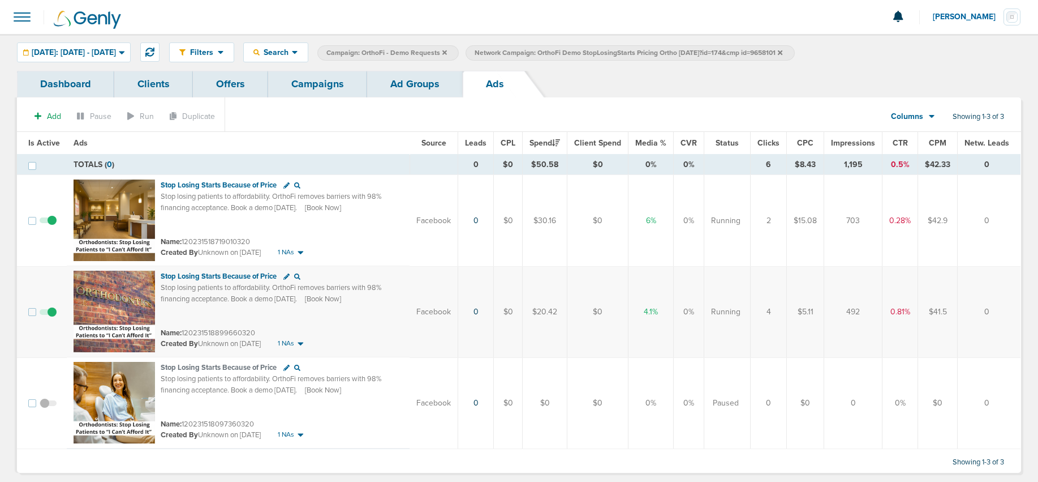
click at [42, 409] on span at bounding box center [48, 409] width 17 height 0
click at [48, 405] on input "checkbox" at bounding box center [48, 405] width 0 height 0
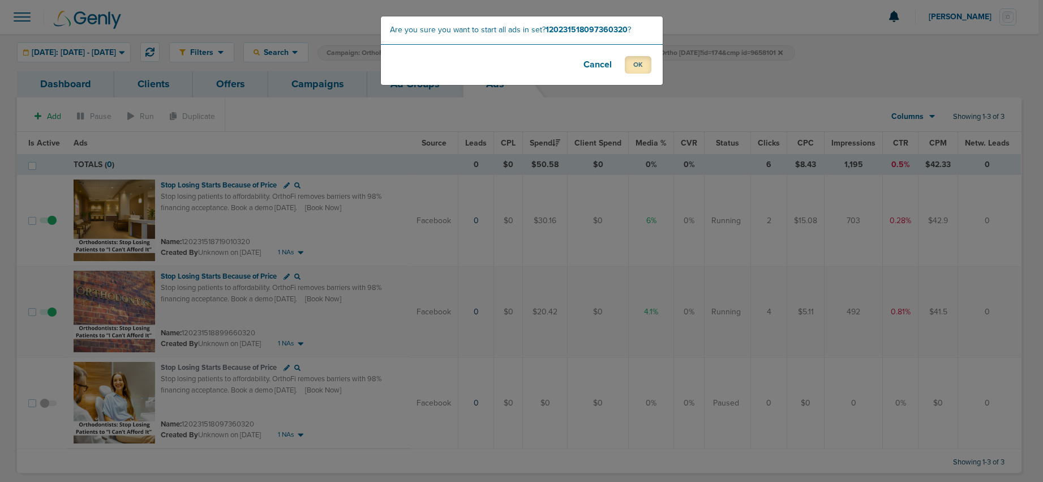
click at [627, 71] on button "OK" at bounding box center [638, 65] width 27 height 18
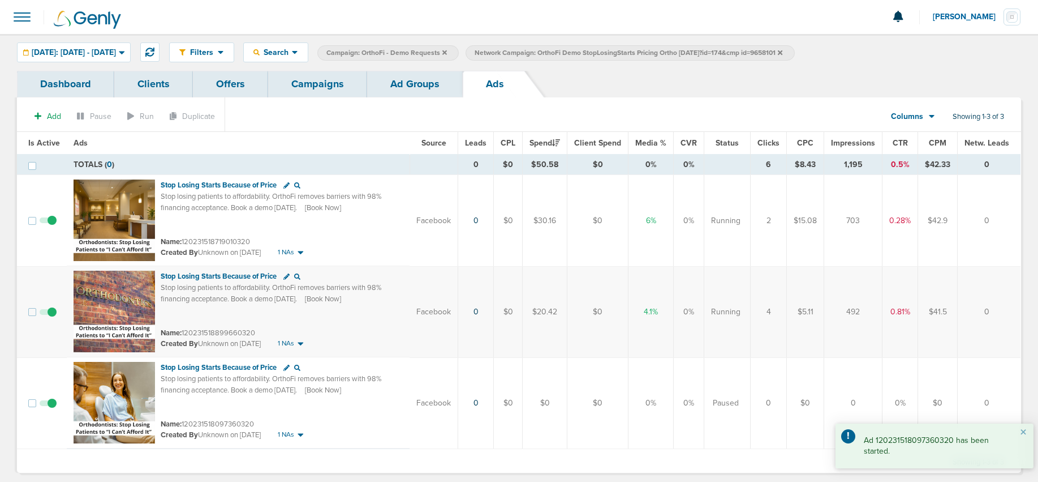
click at [386, 84] on link "Ad Groups" at bounding box center [415, 84] width 96 height 27
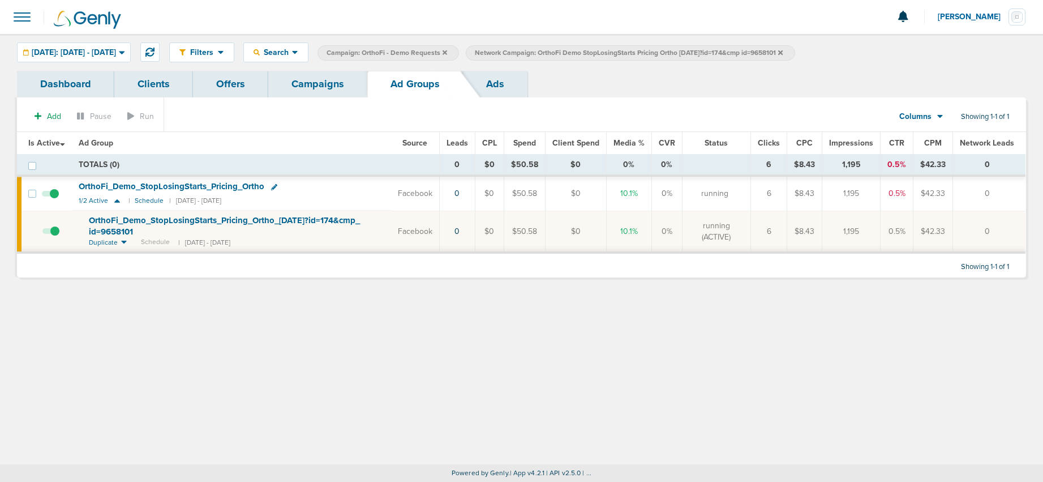
click at [314, 87] on link "Campaigns" at bounding box center [317, 84] width 99 height 27
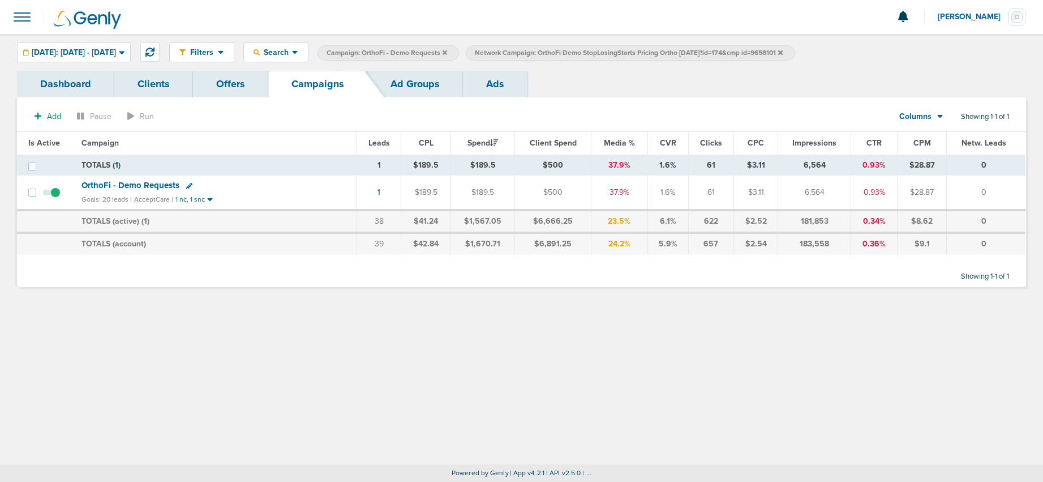
click at [754, 51] on icon at bounding box center [780, 52] width 5 height 5
click at [459, 53] on label "Campaign: OrthoFi - Demo Requests" at bounding box center [387, 52] width 141 height 15
click at [447, 52] on icon at bounding box center [444, 52] width 5 height 5
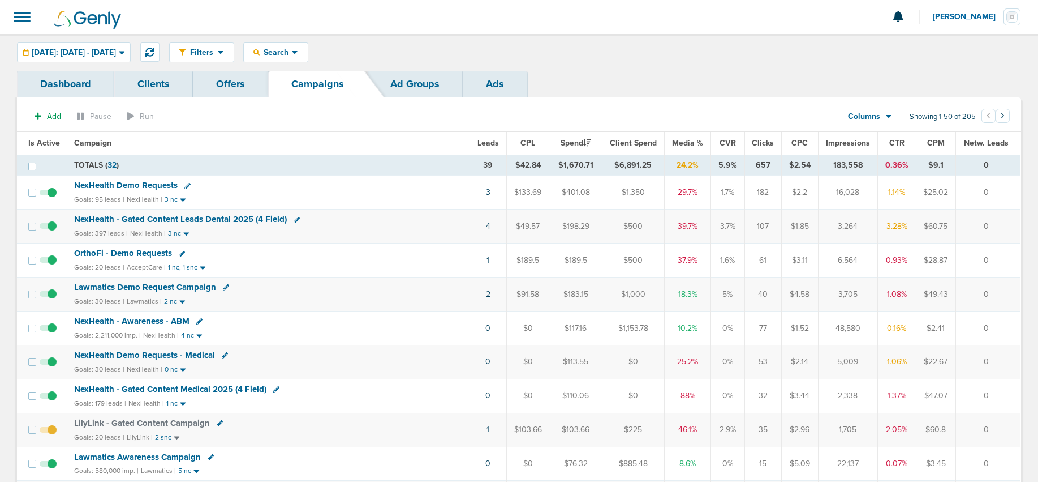
click at [127, 285] on span "Lawmatics Demo Request Campaign" at bounding box center [145, 287] width 142 height 10
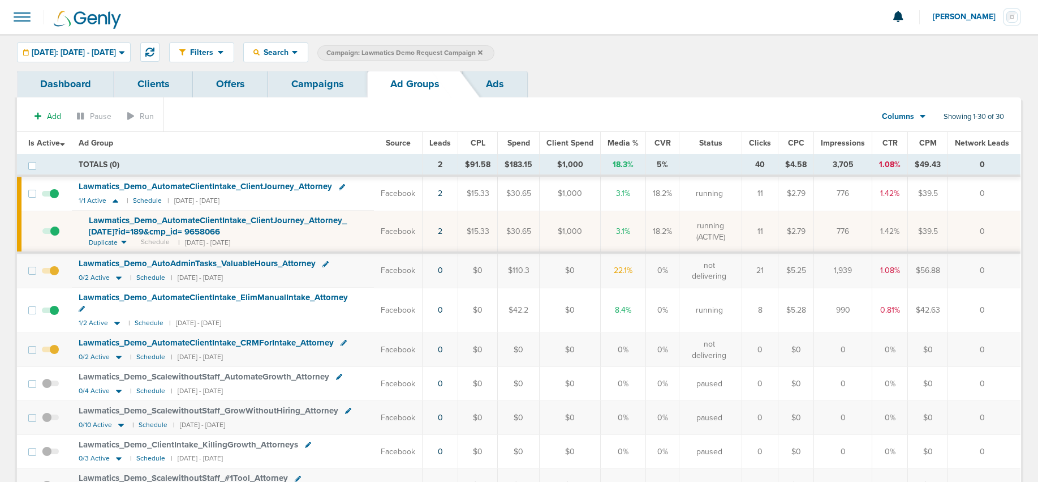
click at [57, 316] on span at bounding box center [50, 316] width 17 height 0
click at [50, 312] on input "checkbox" at bounding box center [50, 312] width 0 height 0
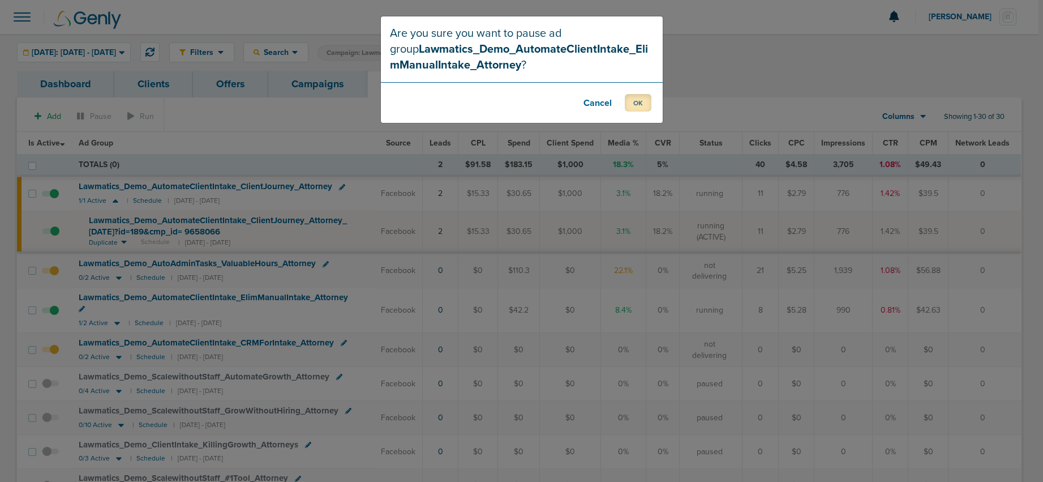
click at [639, 104] on button "OK" at bounding box center [638, 103] width 27 height 18
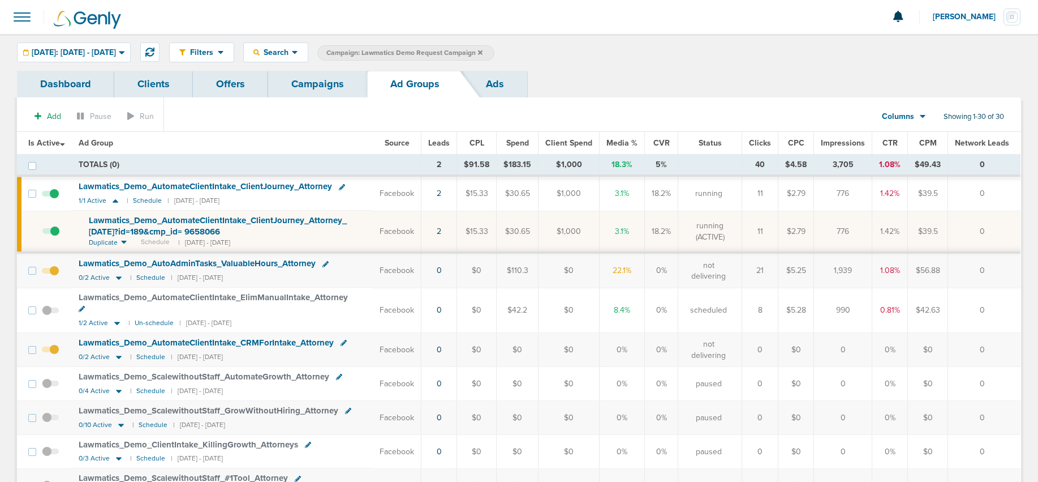
click at [232, 218] on span "Lawmatics_ Demo_ AutomateClientIntake_ ClientJourney_ Attorney_ [DATE]?id=189&c…" at bounding box center [218, 226] width 258 height 22
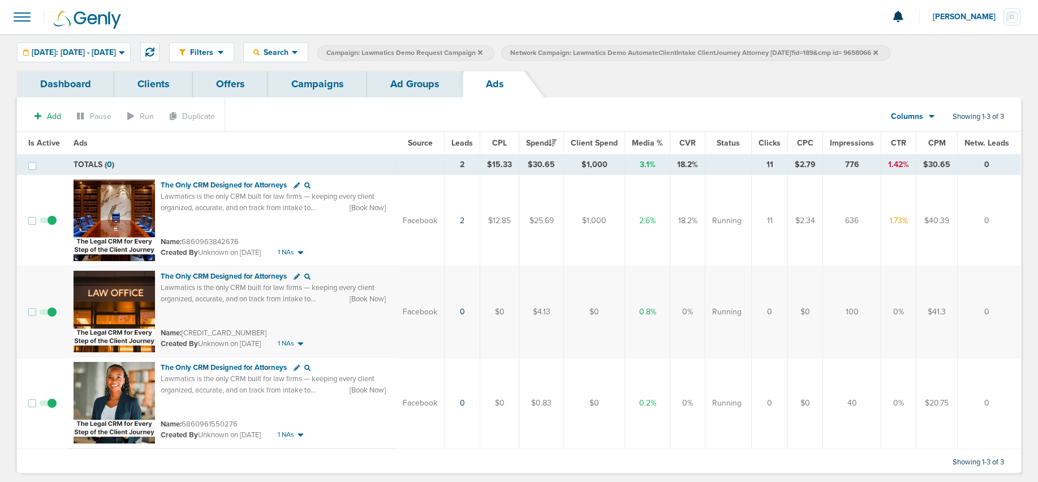
click at [429, 87] on link "Ad Groups" at bounding box center [415, 84] width 96 height 27
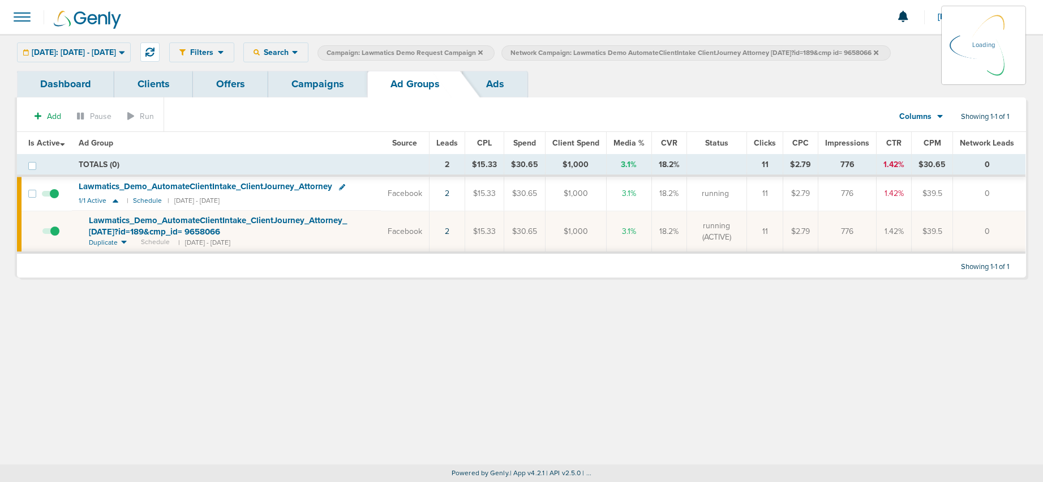
click at [310, 81] on link "Campaigns" at bounding box center [317, 84] width 99 height 27
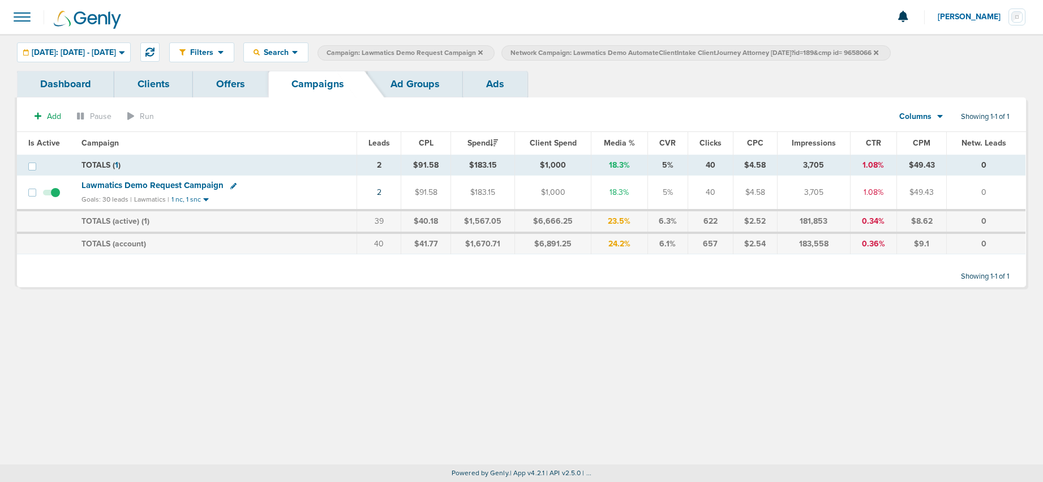
drag, startPoint x: 910, startPoint y: 55, endPoint x: 901, endPoint y: 70, distance: 17.6
click at [754, 56] on span "Network Campaign: Lawmatics Demo AutomateClientIntake ClientJourney Attorney [D…" at bounding box center [694, 53] width 368 height 10
click at [754, 53] on icon at bounding box center [876, 52] width 5 height 5
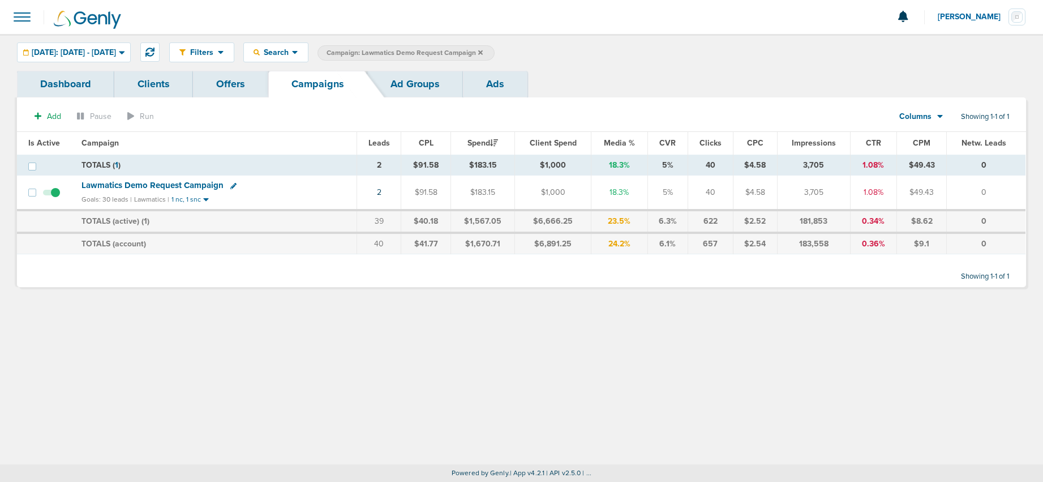
click at [483, 51] on icon at bounding box center [480, 52] width 5 height 5
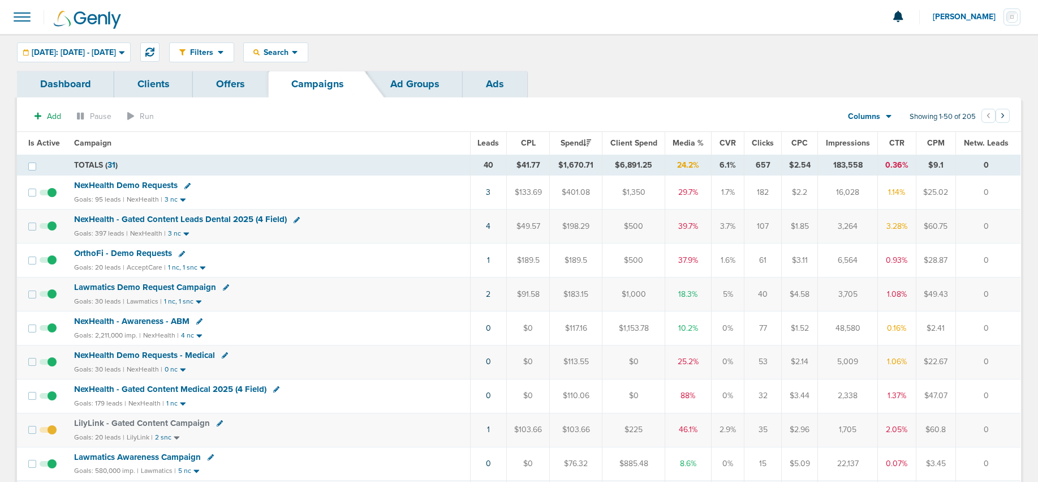
scroll to position [280, 0]
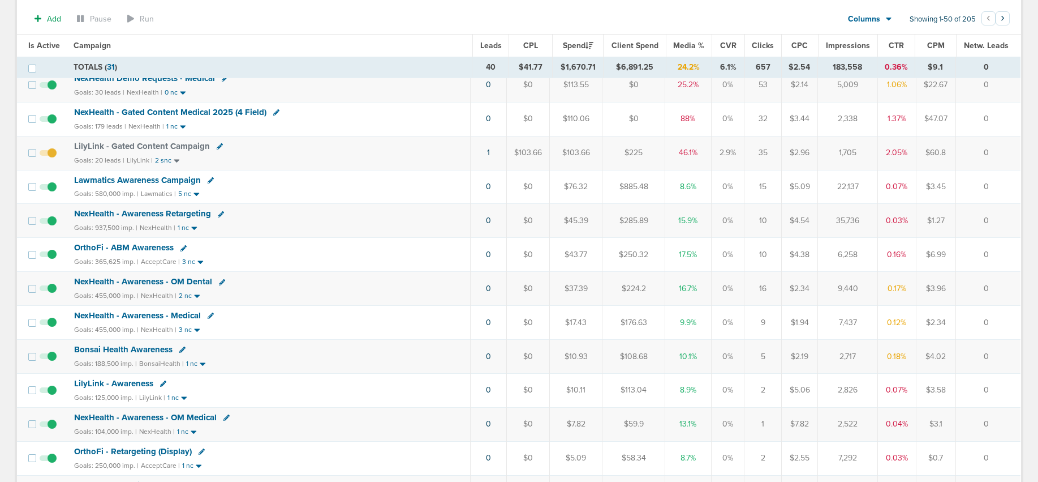
click at [217, 147] on icon at bounding box center [220, 146] width 6 height 6
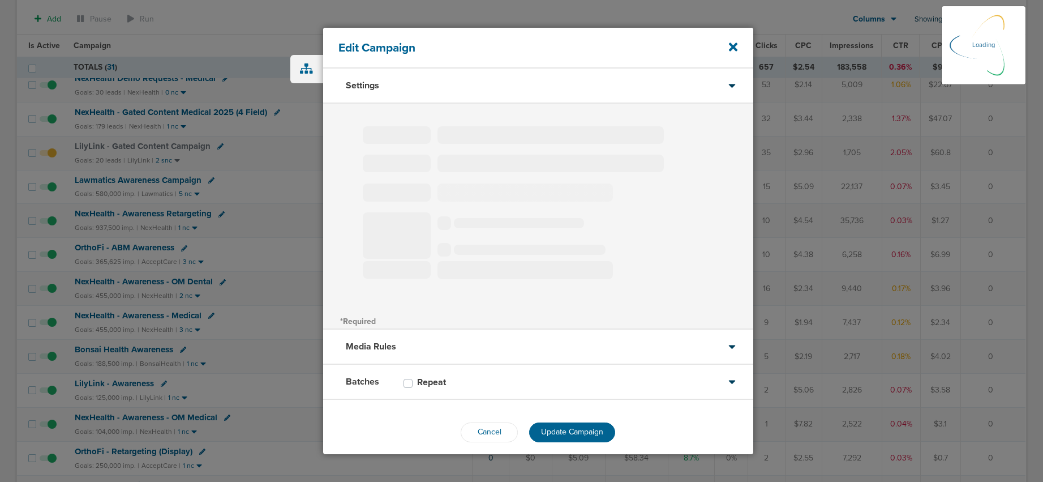
type input "LilyLink - Gated Content Campaign"
select select "Leads"
radio input "true"
select select "readOnly"
select select "1"
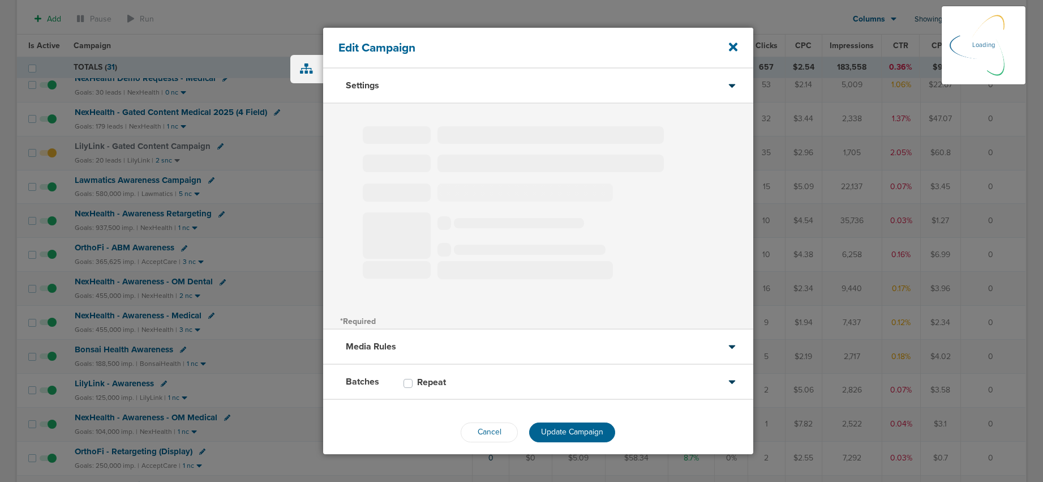
select select "2"
select select "3"
select select "4"
select select "6"
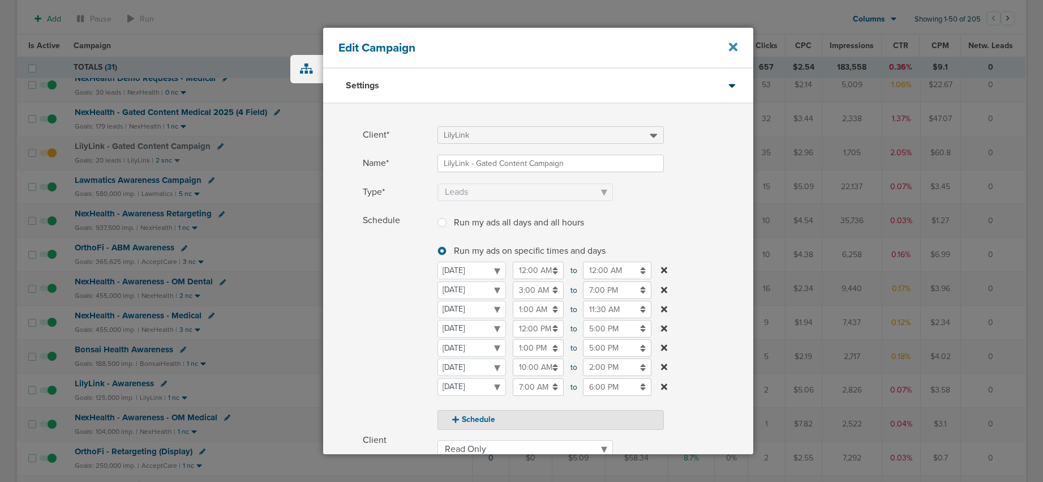
click at [734, 51] on icon at bounding box center [733, 47] width 8 height 12
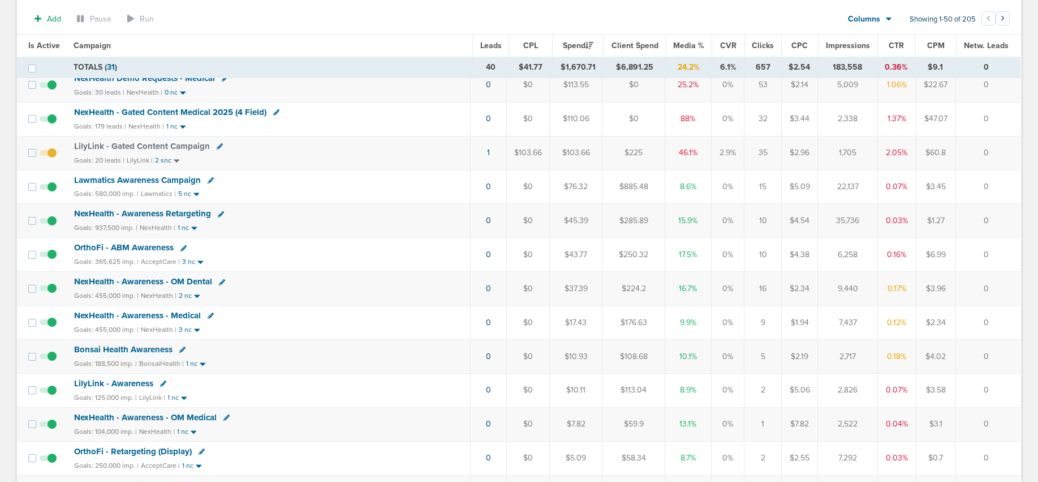
click at [145, 144] on span "LilyLink - Gated Content Campaign" at bounding box center [142, 146] width 136 height 10
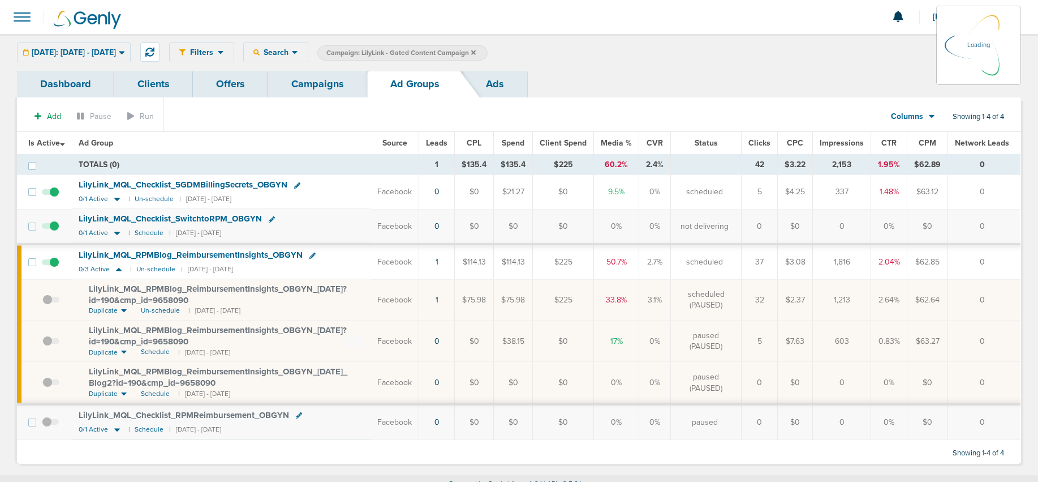
click at [105, 49] on div "[DATE]: [DATE] - [DATE] [DATE] [DATE] Last 7 Days Last 14 Days This Month Last …" at bounding box center [74, 52] width 114 height 20
click at [91, 50] on div "[DATE]: [DATE] - [DATE] [DATE] [DATE] Last 7 Days Last 14 Days This Month Last …" at bounding box center [74, 52] width 114 height 20
click at [68, 51] on span "[DATE]: [DATE] - [DATE]" at bounding box center [74, 53] width 84 height 8
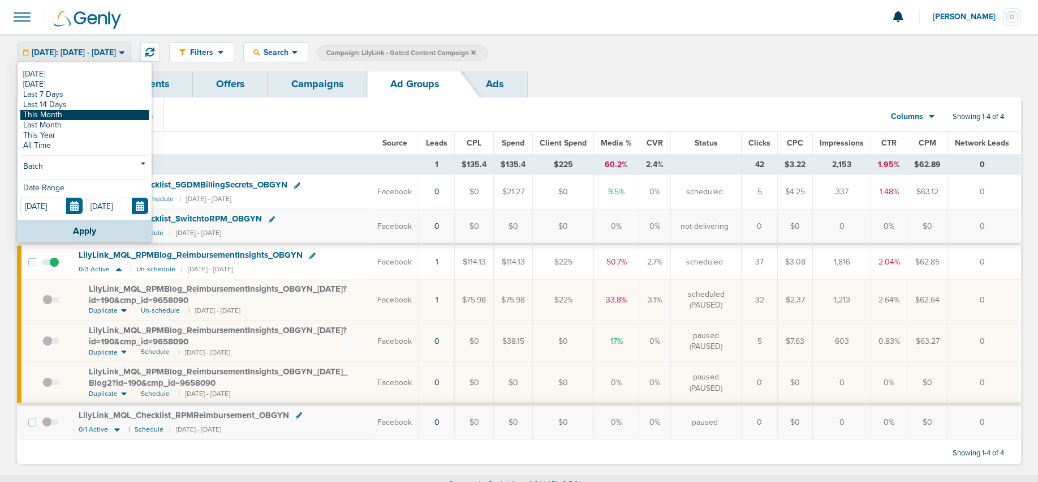
click at [66, 113] on link "This Month" at bounding box center [84, 115] width 128 height 10
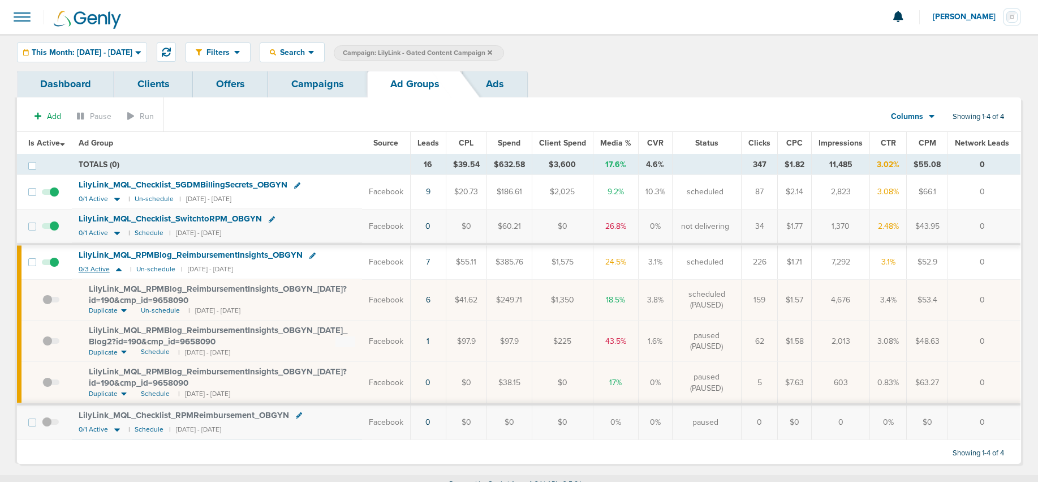
click at [120, 268] on icon at bounding box center [118, 269] width 11 height 10
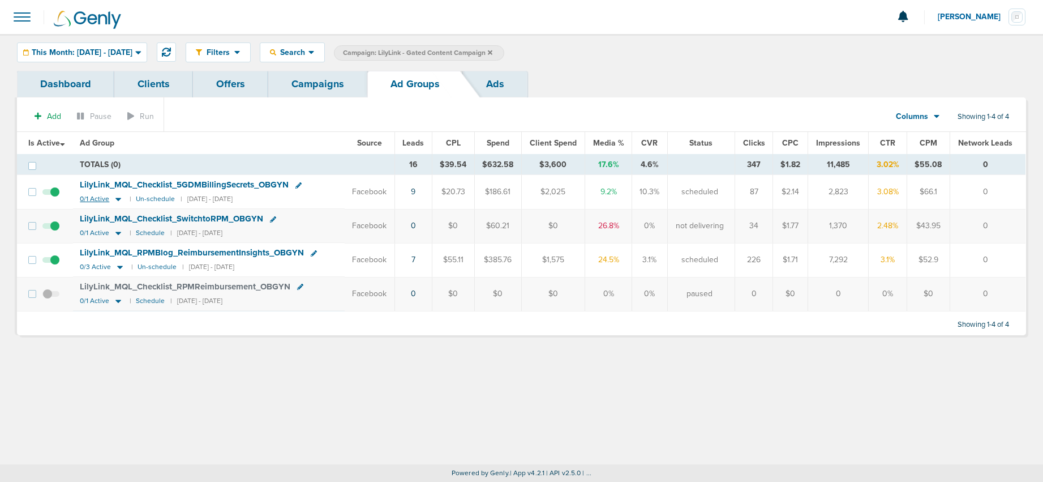
click at [119, 197] on icon at bounding box center [118, 199] width 11 height 10
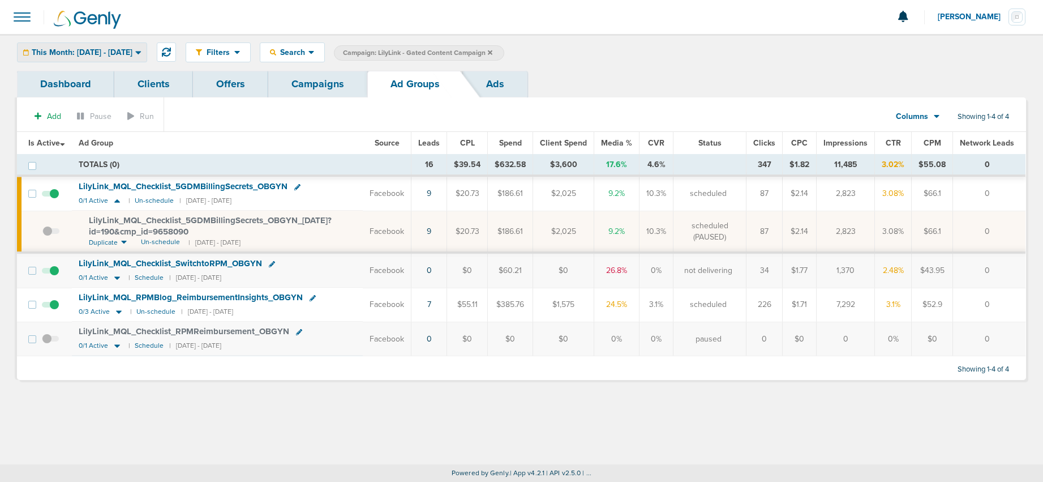
click at [71, 59] on div "This Month: [DATE] - [DATE]" at bounding box center [82, 52] width 129 height 19
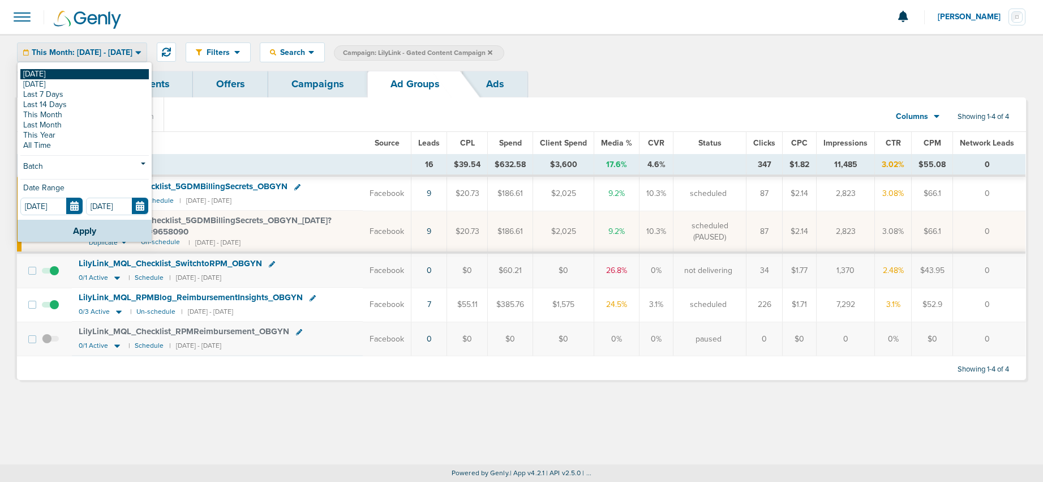
click at [76, 76] on link "[DATE]" at bounding box center [84, 74] width 128 height 10
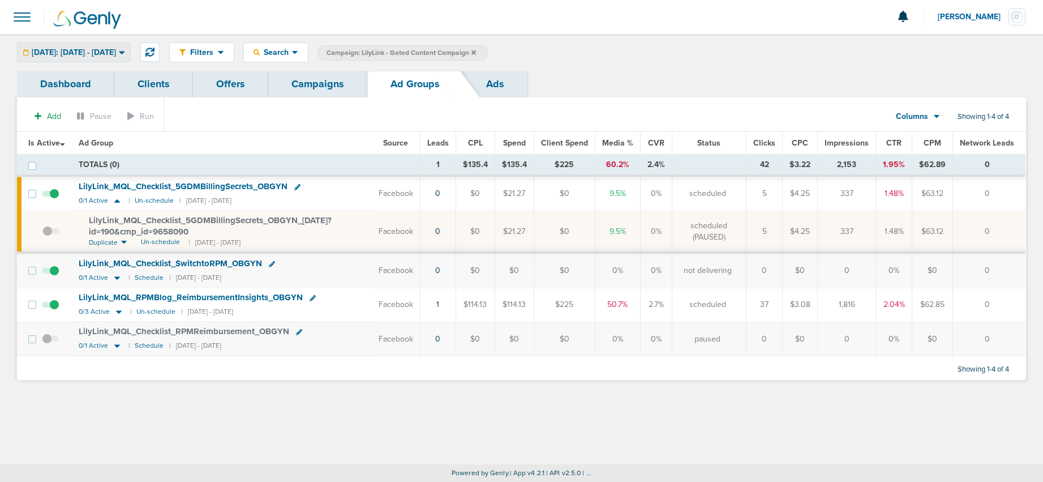
click at [93, 49] on span "[DATE]: [DATE] - [DATE]" at bounding box center [74, 53] width 84 height 8
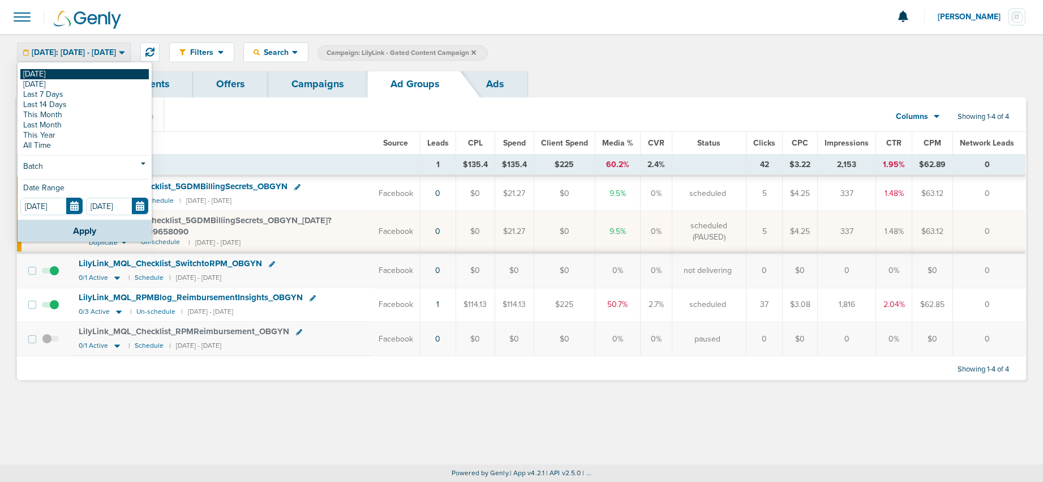
click at [81, 77] on link "[DATE]" at bounding box center [84, 74] width 128 height 10
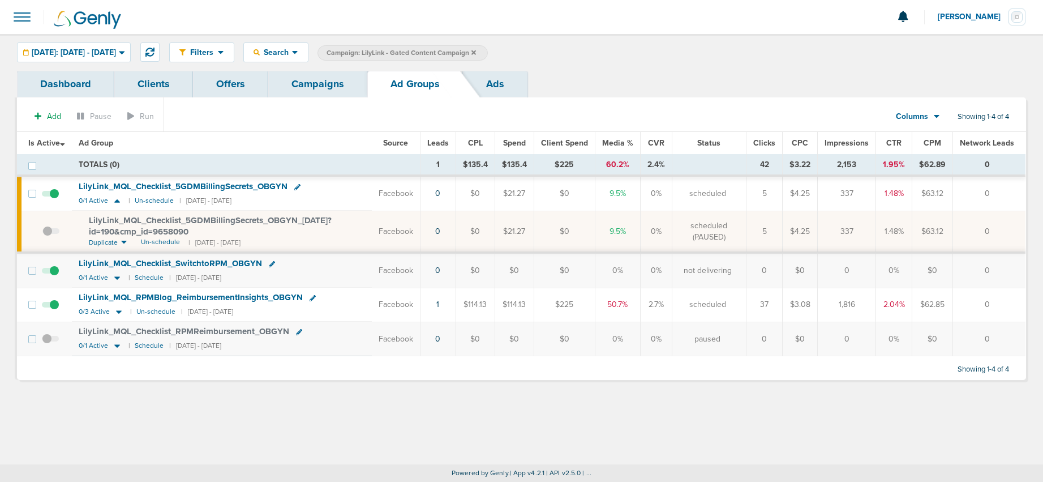
click at [317, 80] on link "Campaigns" at bounding box center [317, 84] width 99 height 27
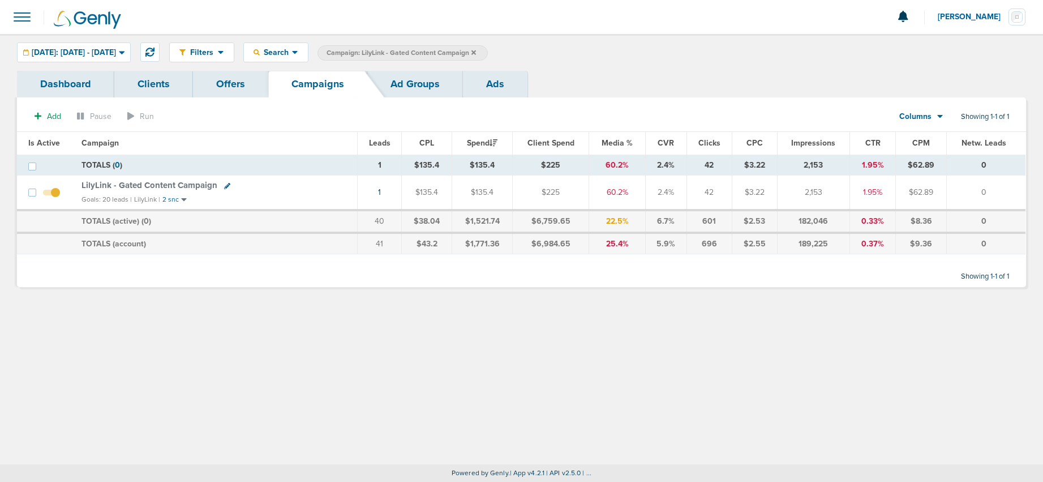
click at [476, 49] on icon at bounding box center [473, 52] width 5 height 7
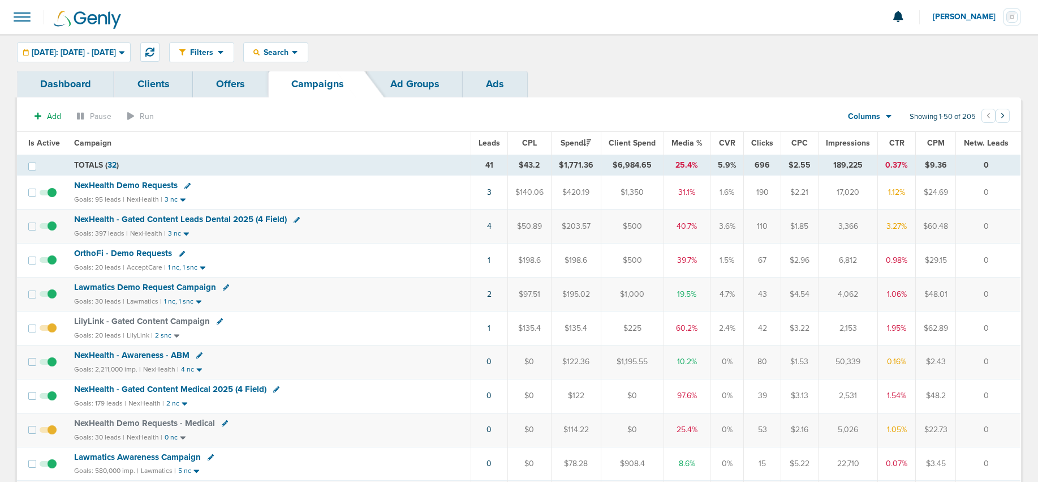
click at [149, 218] on span "NexHealth - Gated Content Leads Dental 2025 (4 Field)" at bounding box center [180, 219] width 213 height 10
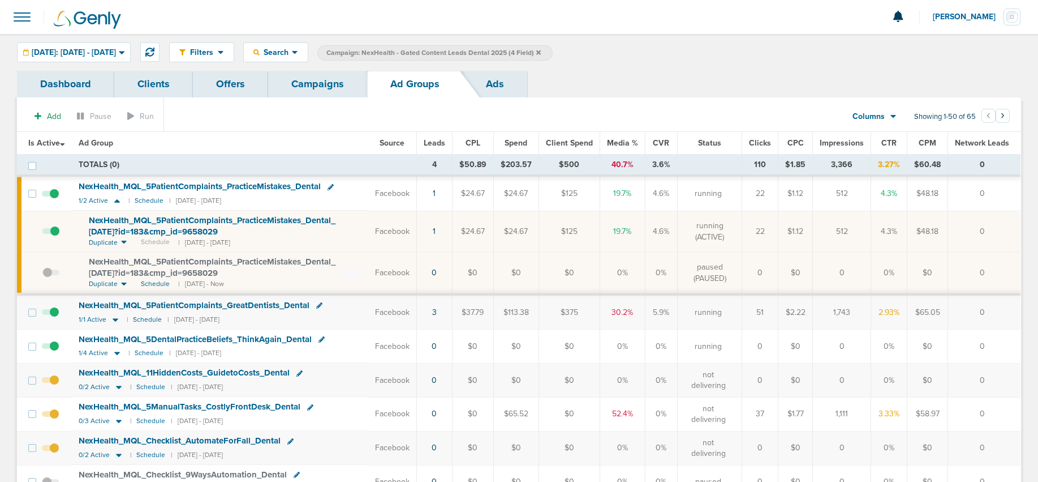
click at [302, 92] on link "Campaigns" at bounding box center [317, 84] width 99 height 27
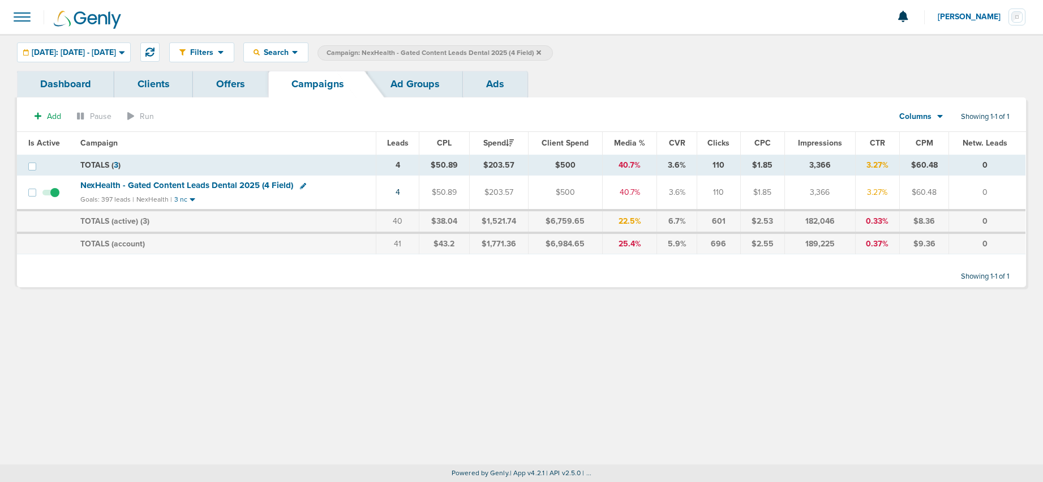
click at [541, 51] on icon at bounding box center [538, 52] width 5 height 5
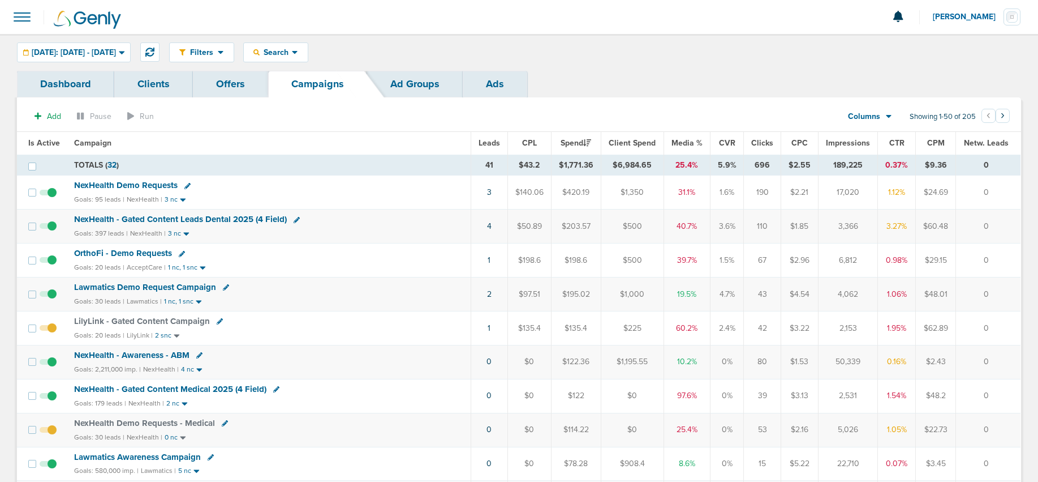
click at [156, 184] on span "NexHealth Demo Requests" at bounding box center [126, 185] width 104 height 10
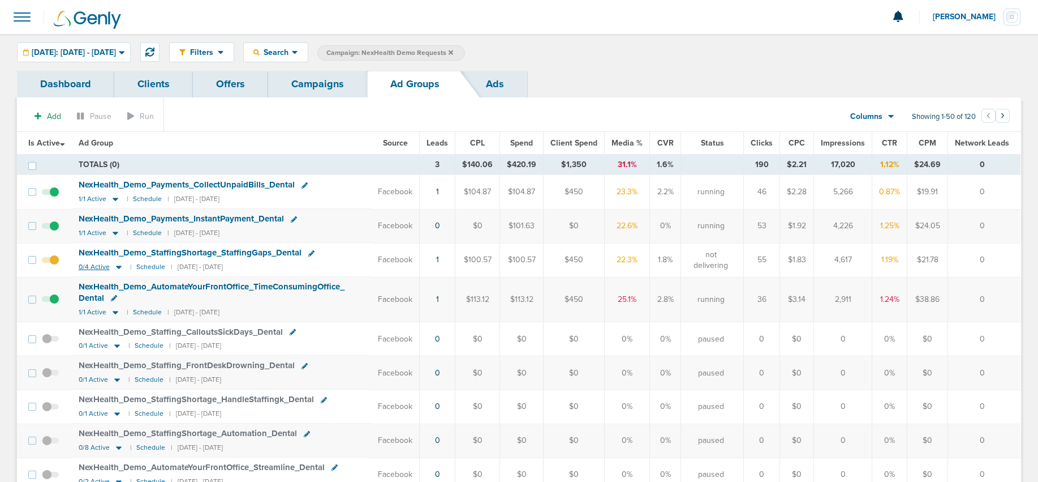
click at [116, 264] on icon at bounding box center [118, 267] width 11 height 10
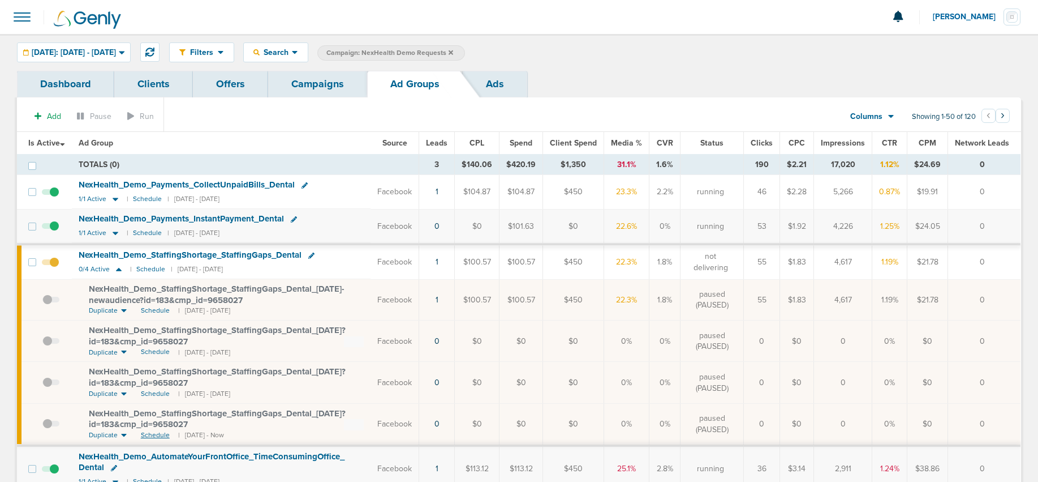
click at [149, 409] on span "Schedule" at bounding box center [155, 435] width 29 height 10
click at [305, 85] on link "Campaigns" at bounding box center [317, 84] width 99 height 27
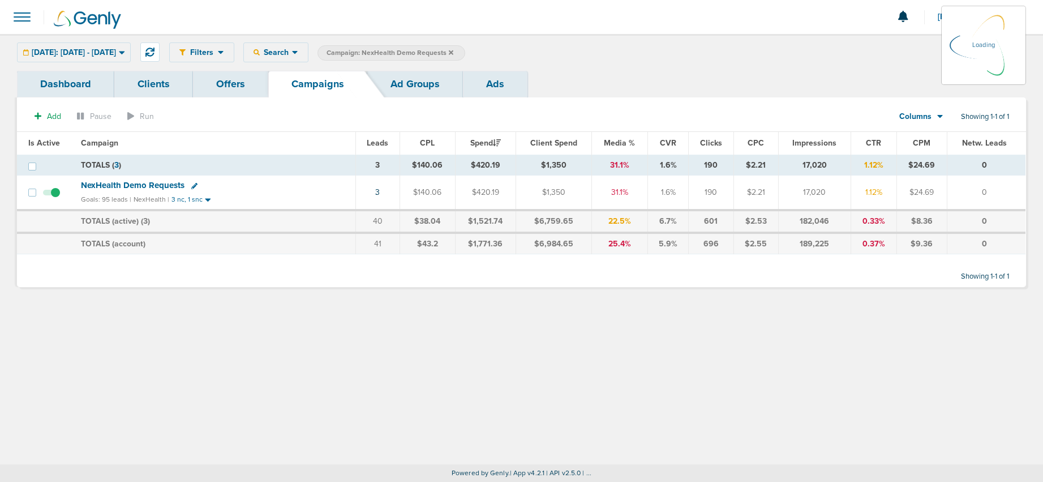
click at [453, 50] on span "Campaign: NexHealth Demo Requests" at bounding box center [389, 53] width 127 height 10
click at [453, 51] on icon at bounding box center [451, 52] width 5 height 5
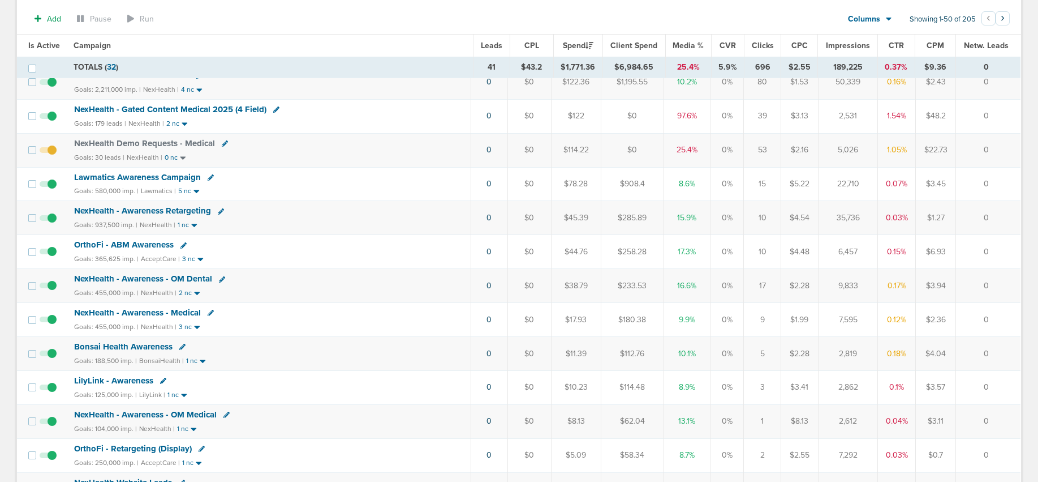
scroll to position [239, 0]
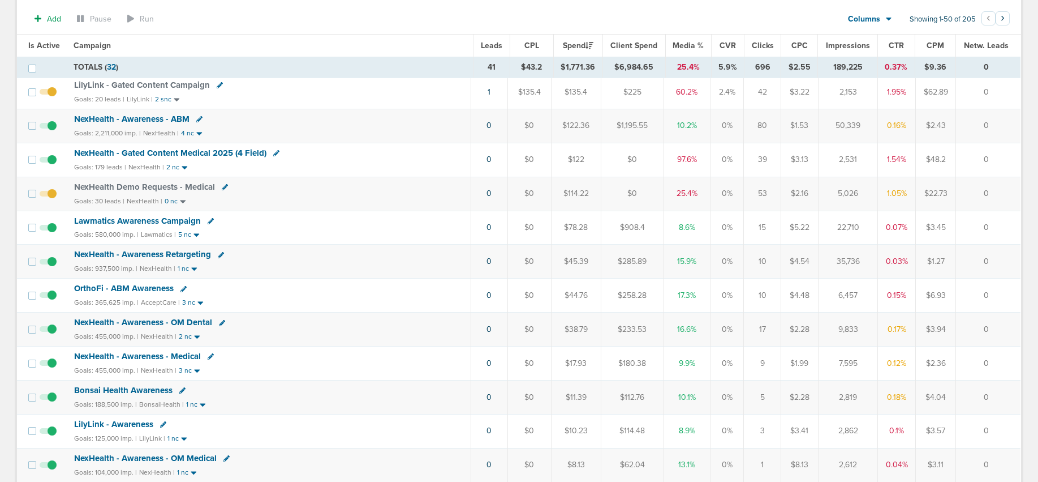
click at [135, 186] on span "NexHealth Demo Requests - Medical" at bounding box center [144, 187] width 141 height 10
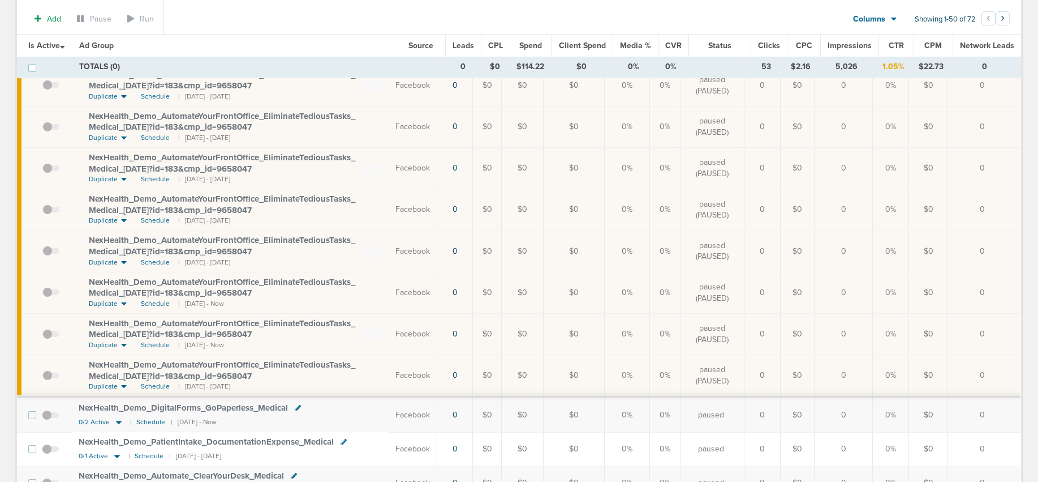
scroll to position [349, 0]
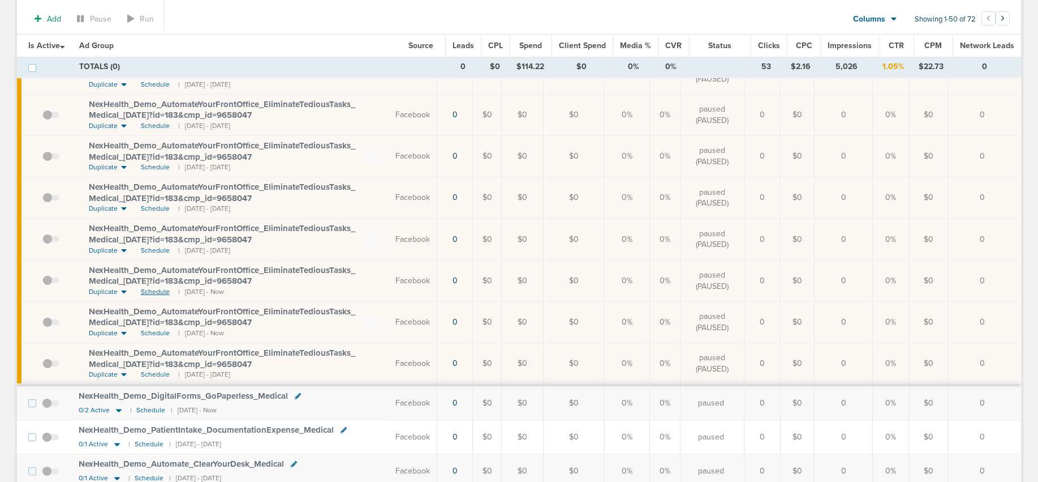
click at [155, 291] on span "Schedule" at bounding box center [155, 292] width 29 height 10
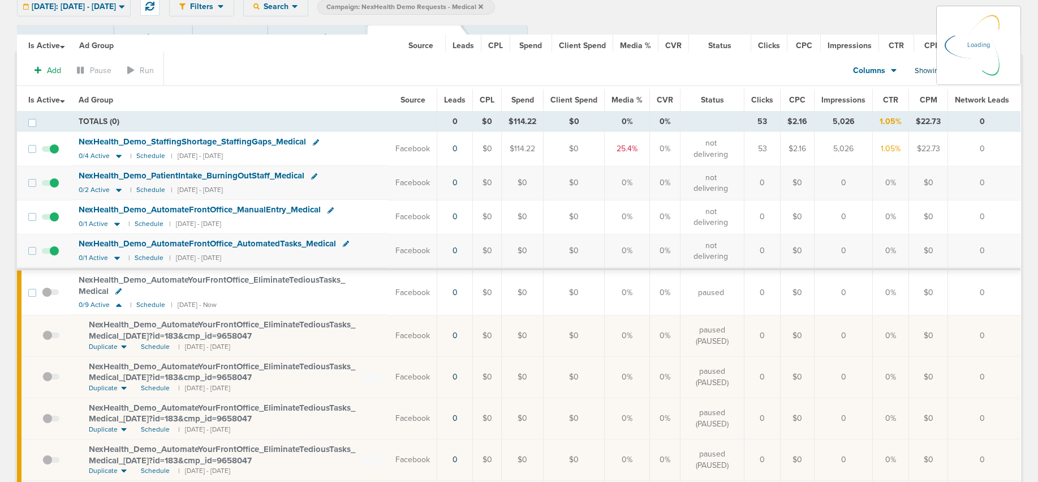
scroll to position [0, 0]
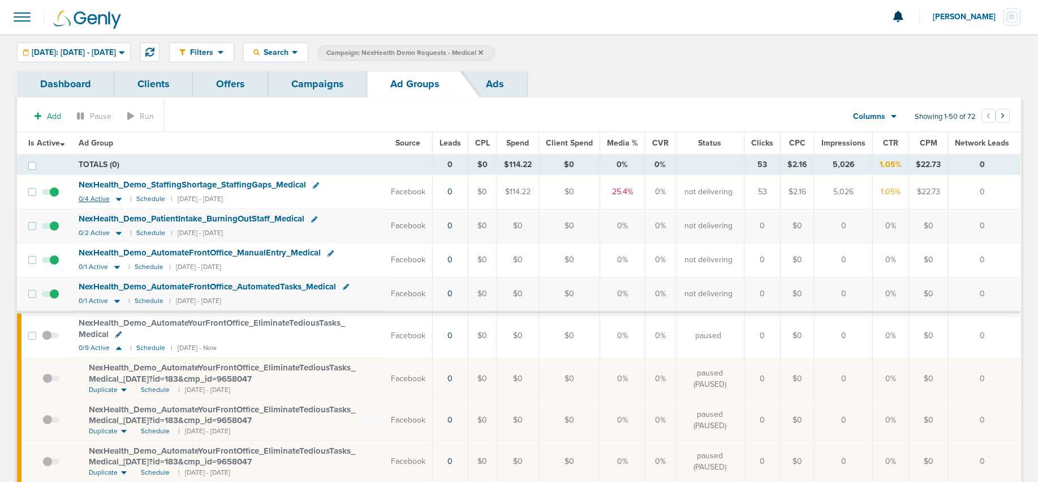
click at [118, 197] on icon at bounding box center [118, 199] width 11 height 10
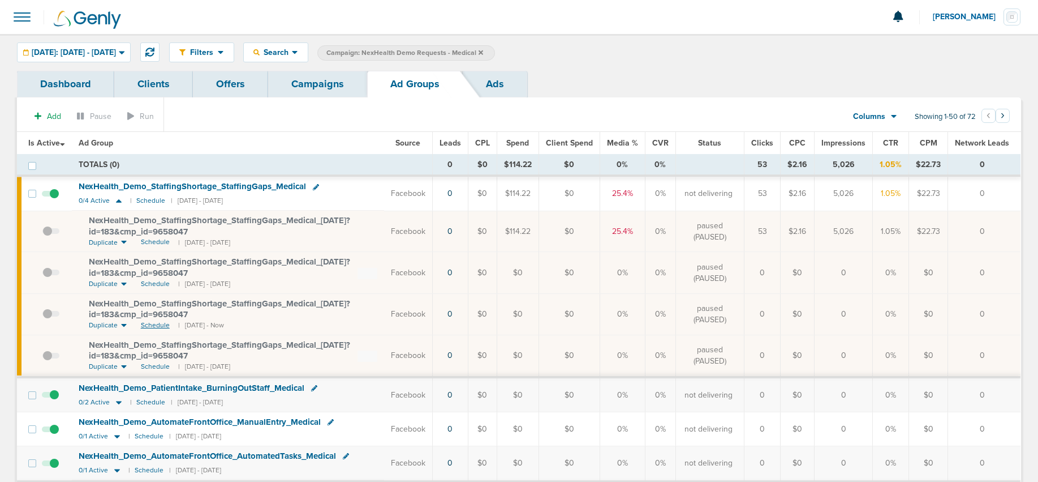
click at [158, 323] on span "Schedule" at bounding box center [155, 325] width 29 height 10
click at [306, 85] on link "Campaigns" at bounding box center [317, 84] width 99 height 27
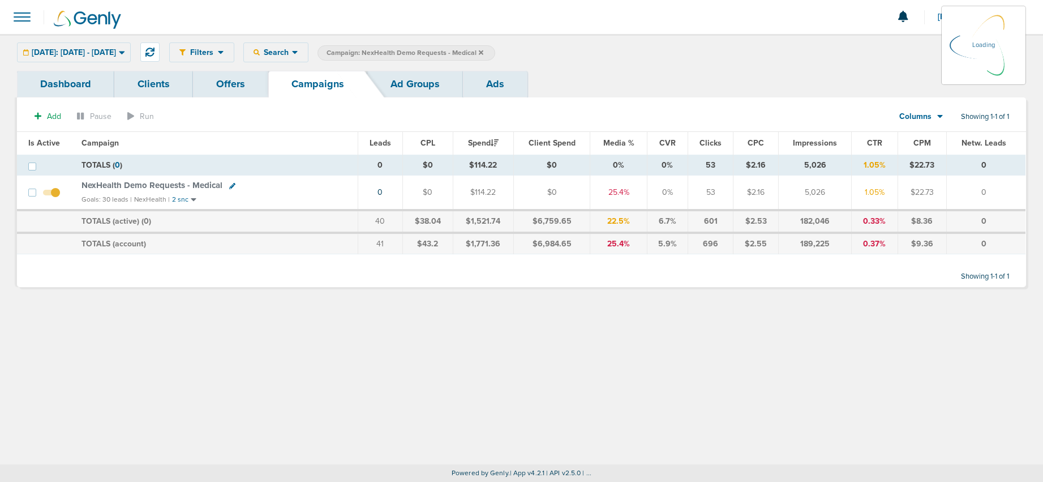
click at [483, 49] on icon at bounding box center [481, 52] width 5 height 7
click at [483, 53] on icon at bounding box center [481, 52] width 5 height 5
click at [483, 52] on icon at bounding box center [481, 52] width 5 height 7
